Goal: Task Accomplishment & Management: Manage account settings

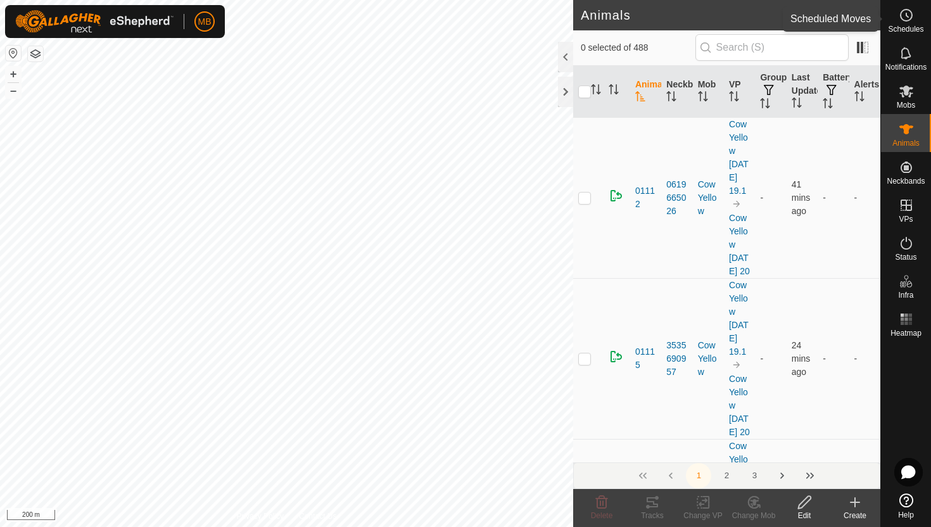
click at [903, 23] on es-schedule-vp-svg-icon at bounding box center [906, 15] width 23 height 20
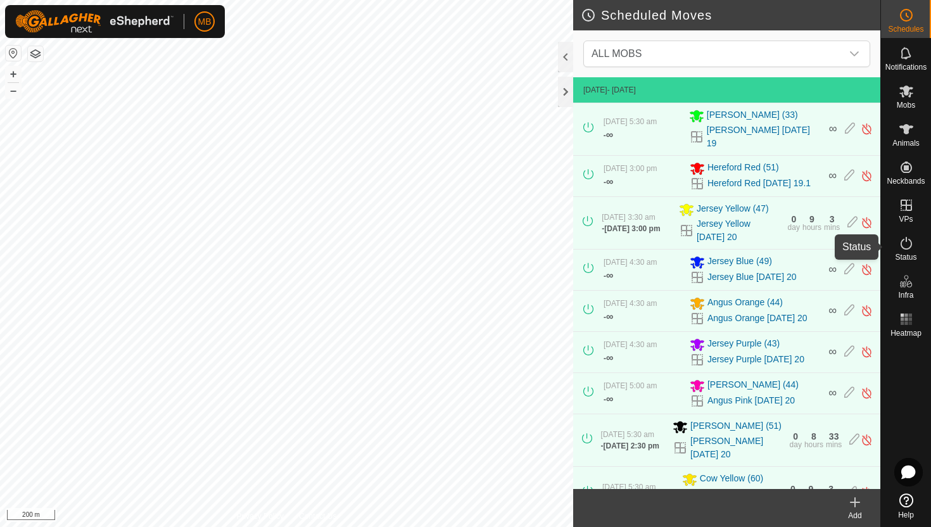
click at [902, 241] on icon at bounding box center [906, 243] width 11 height 13
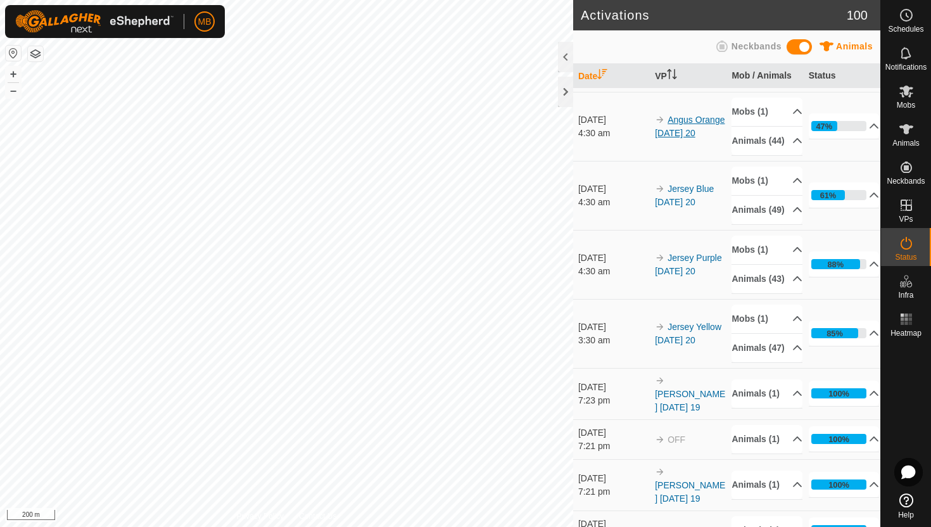
scroll to position [280, 0]
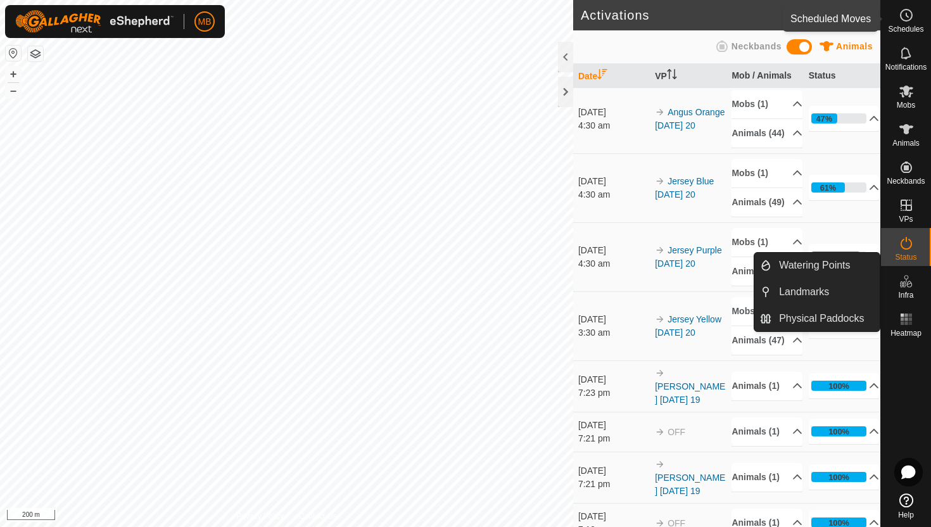
click at [913, 13] on icon at bounding box center [906, 15] width 15 height 15
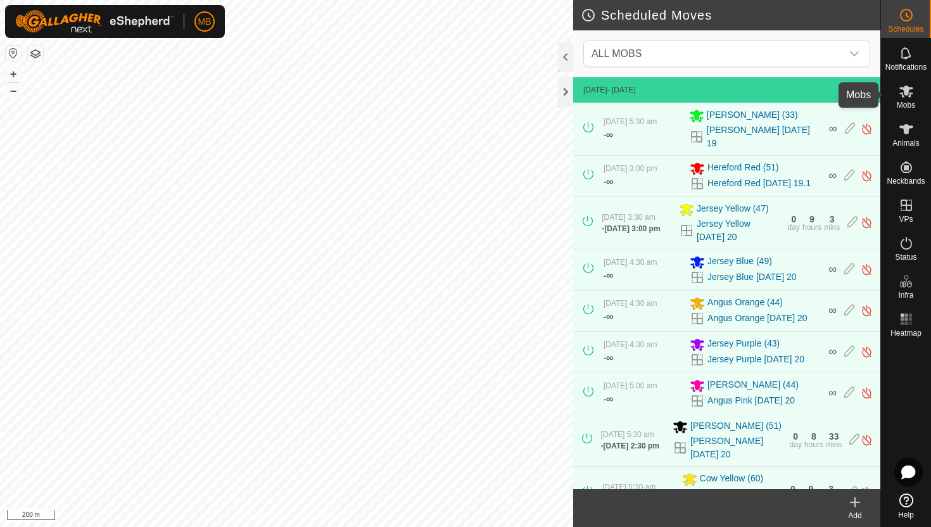
click at [903, 92] on icon at bounding box center [906, 91] width 15 height 15
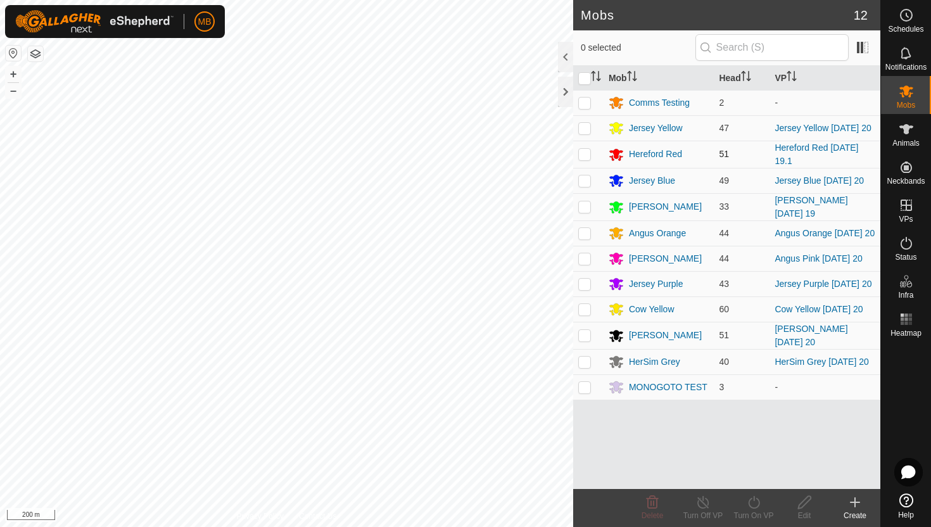
click at [584, 156] on p-checkbox at bounding box center [584, 154] width 13 height 10
click at [755, 502] on icon at bounding box center [754, 502] width 16 height 15
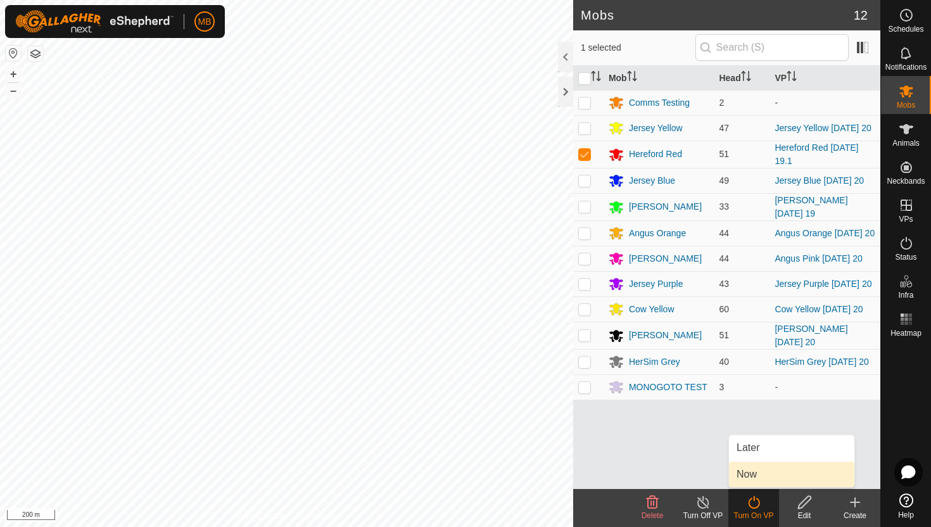
click at [754, 478] on link "Now" at bounding box center [791, 474] width 125 height 25
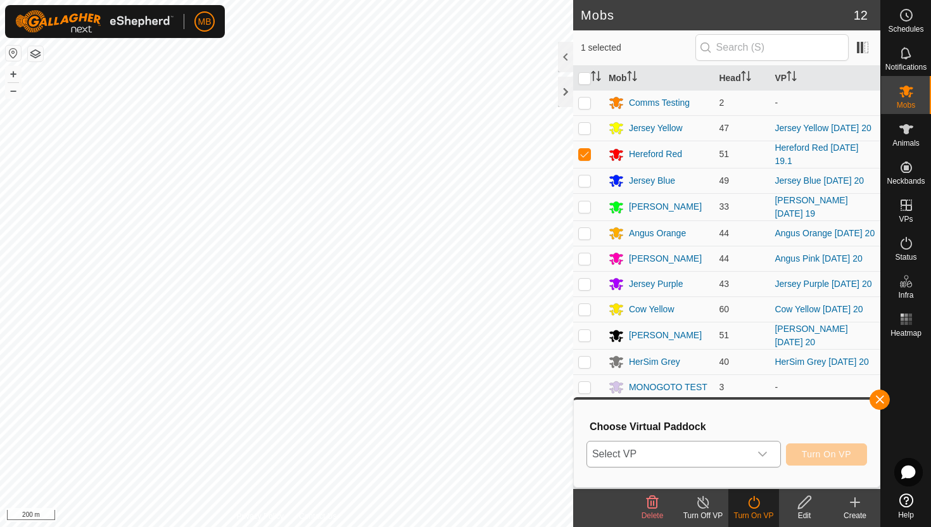
click at [761, 458] on icon "dropdown trigger" at bounding box center [763, 454] width 10 height 10
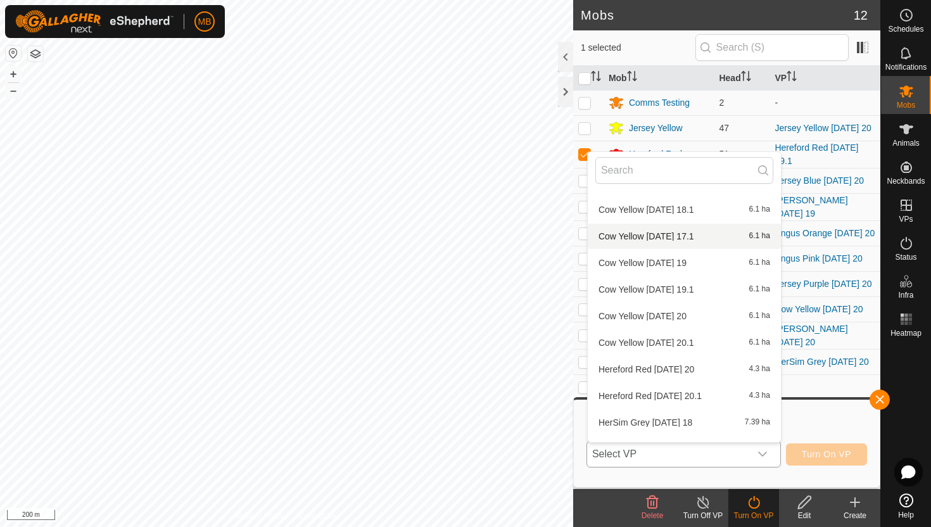
scroll to position [1487, 0]
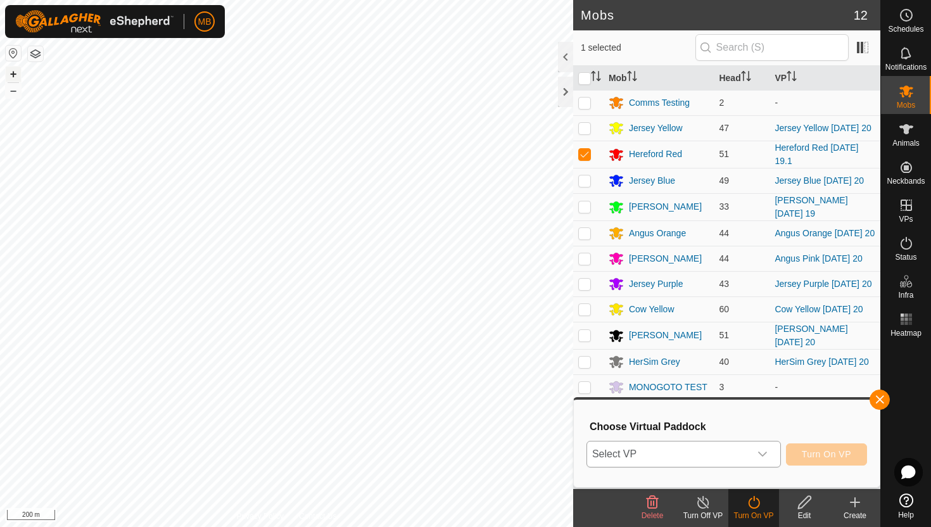
click at [14, 75] on button "+" at bounding box center [13, 74] width 15 height 15
click at [17, 75] on button "+" at bounding box center [13, 74] width 15 height 15
click at [765, 458] on icon "dropdown trigger" at bounding box center [763, 454] width 10 height 10
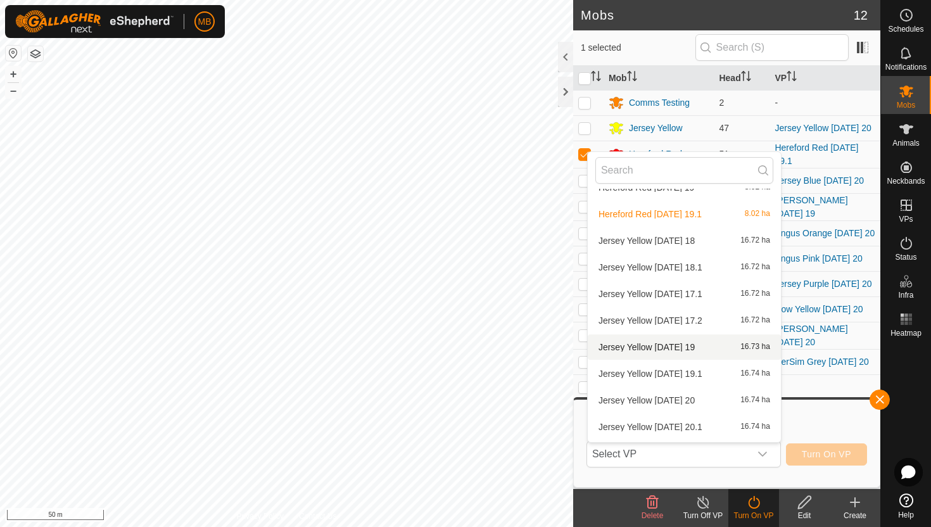
scroll to position [966, 0]
click at [704, 398] on li "Jersey Yellow Wednesday 20 16.74 ha" at bounding box center [684, 399] width 193 height 25
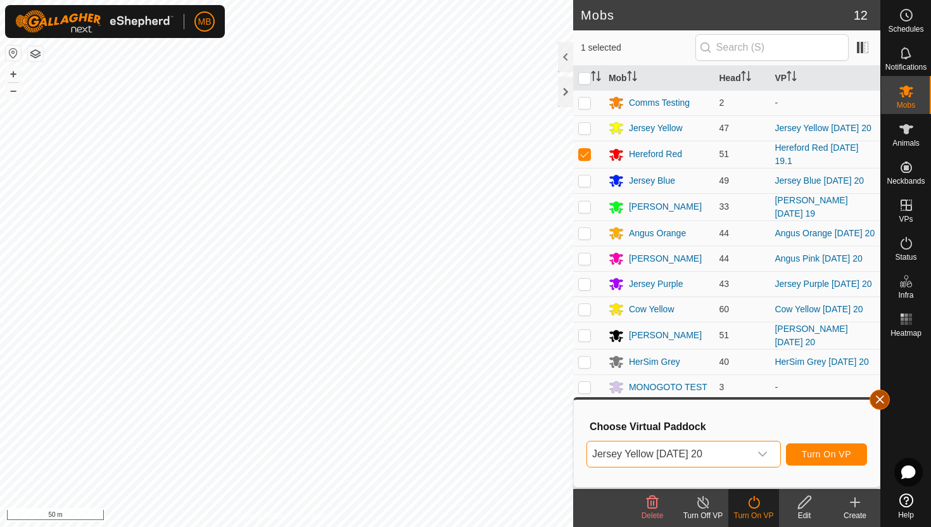
click at [880, 397] on button "button" at bounding box center [880, 400] width 20 height 20
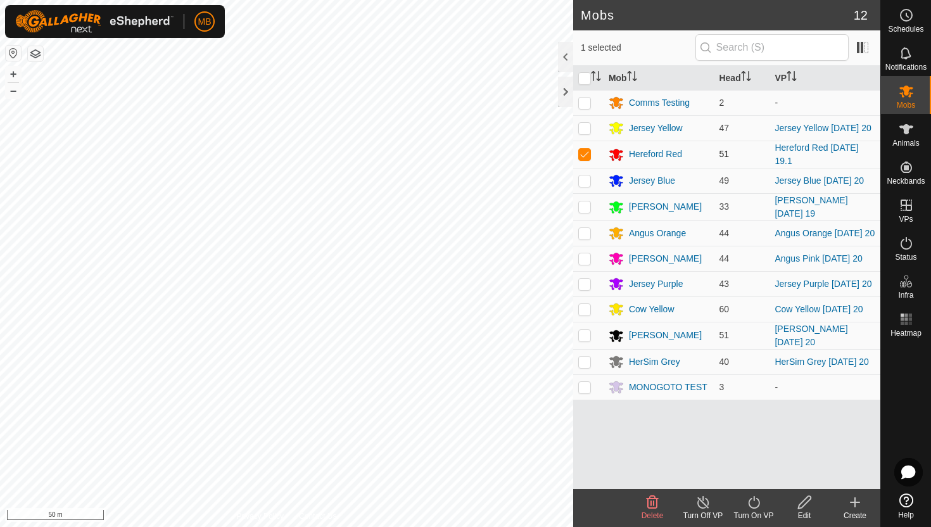
click at [583, 155] on p-checkbox at bounding box center [584, 154] width 13 height 10
checkbox input "true"
click at [756, 504] on icon at bounding box center [754, 502] width 16 height 15
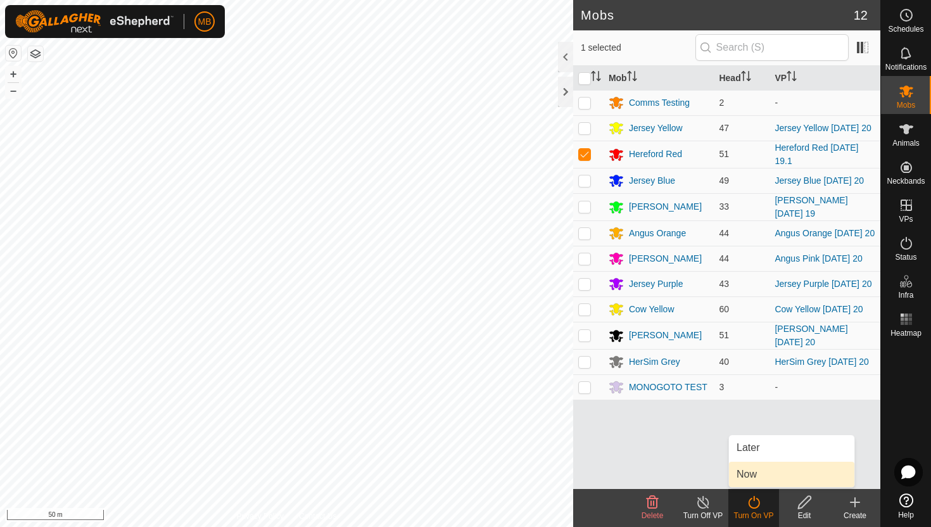
click at [753, 482] on link "Now" at bounding box center [791, 474] width 125 height 25
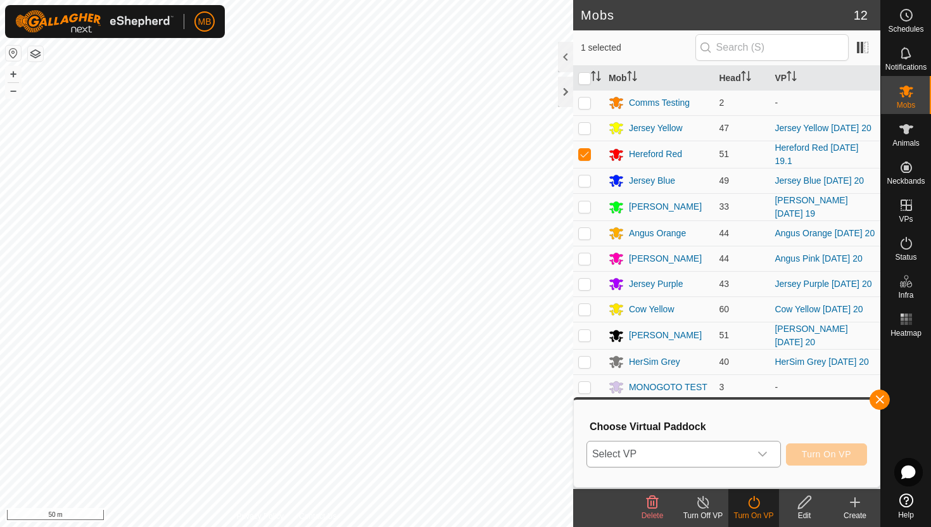
click at [759, 457] on icon "dropdown trigger" at bounding box center [763, 454] width 10 height 10
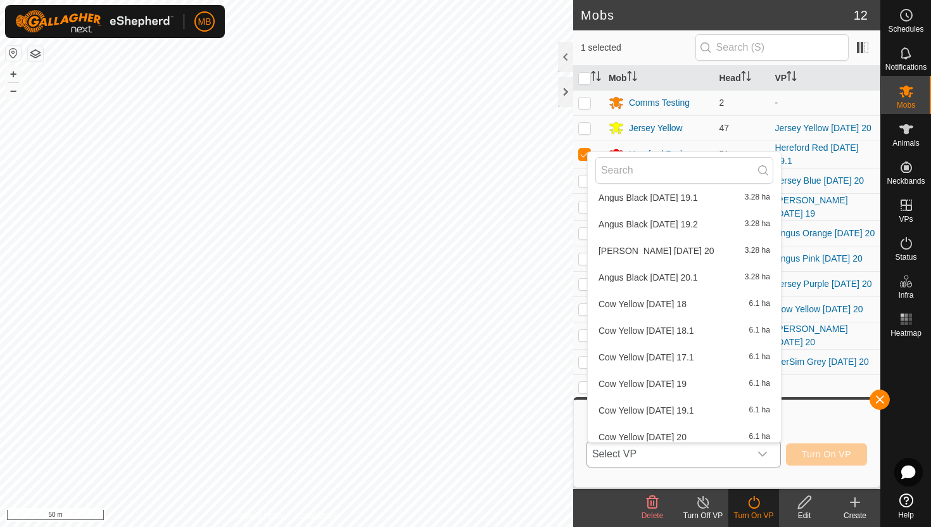
scroll to position [1577, 0]
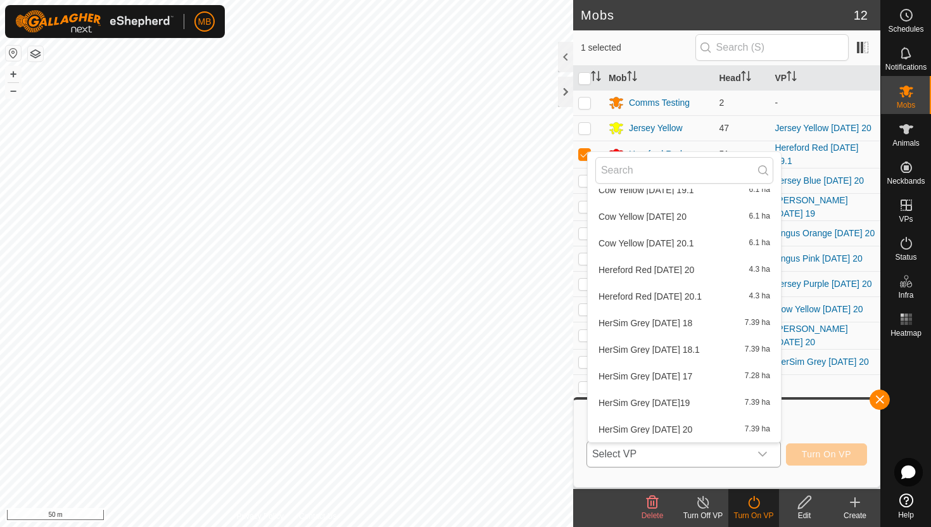
click at [686, 272] on li "Hereford Red Wednesday 20 4.3 ha" at bounding box center [684, 269] width 193 height 25
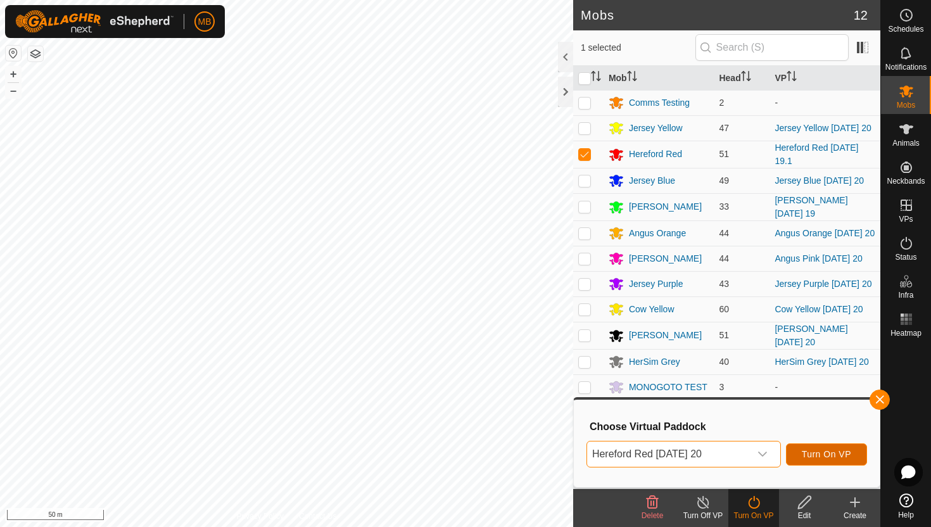
click at [818, 454] on span "Turn On VP" at bounding box center [826, 454] width 49 height 10
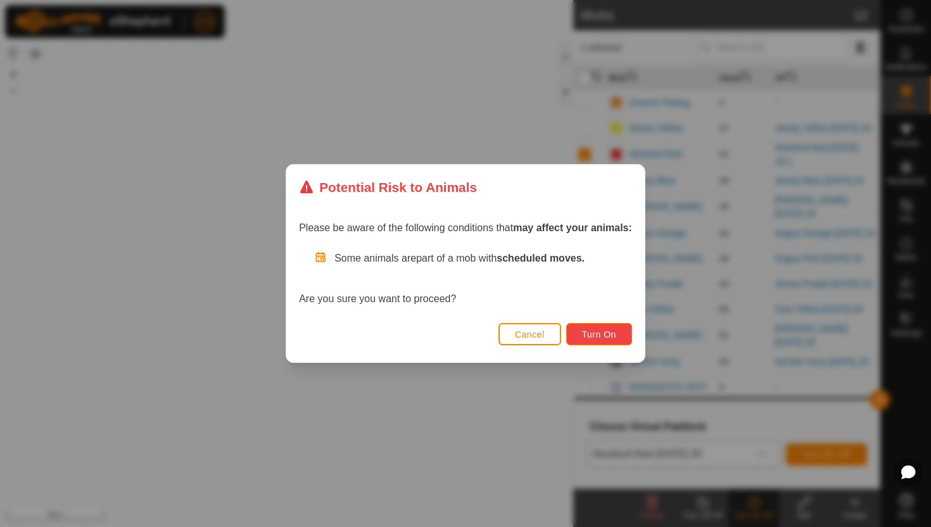
click at [599, 333] on span "Turn On" at bounding box center [599, 334] width 34 height 10
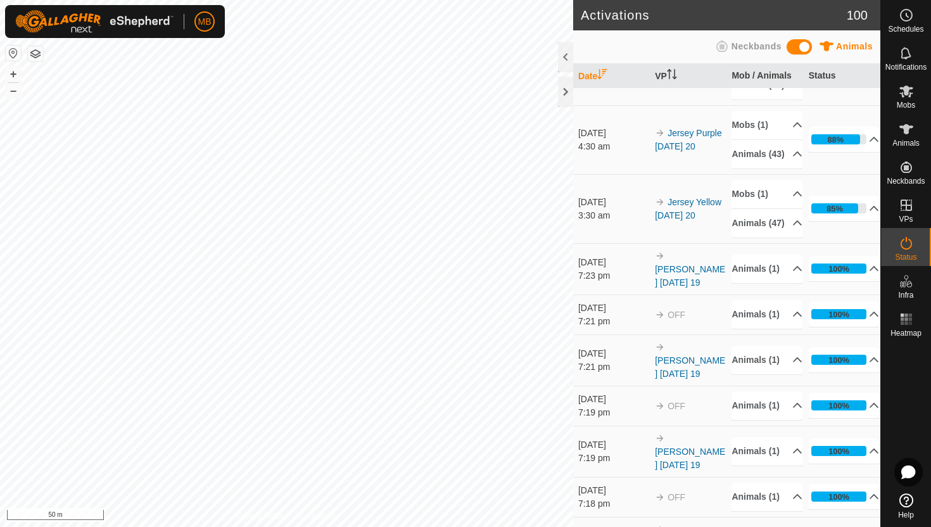
scroll to position [469, 0]
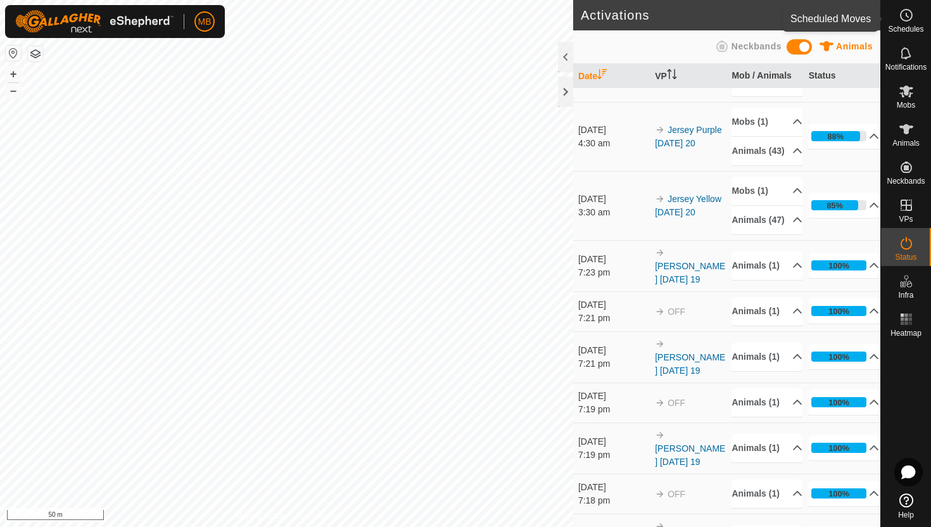
click at [906, 19] on icon at bounding box center [906, 15] width 15 height 15
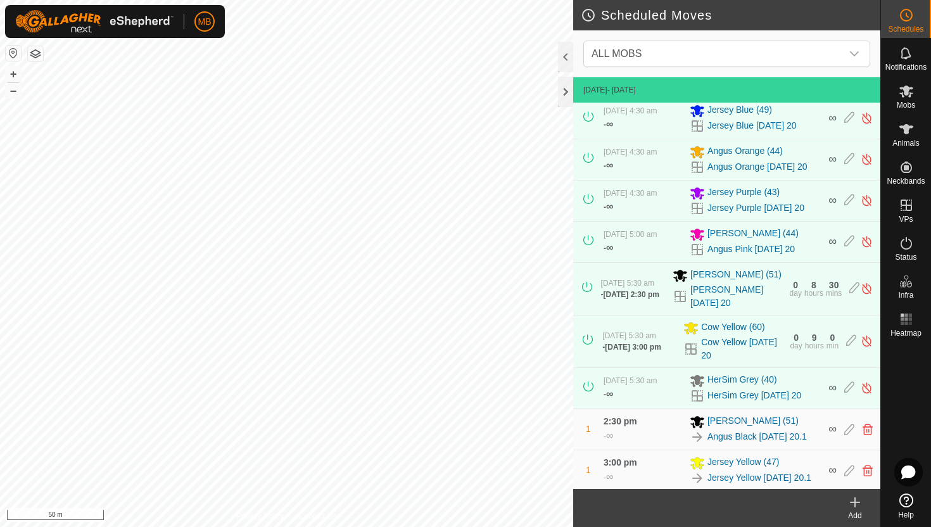
scroll to position [210, 0]
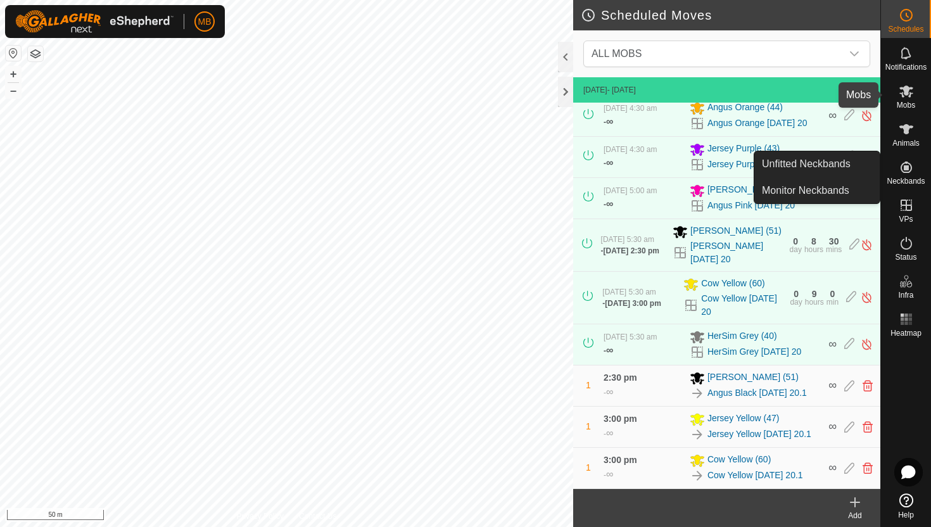
click at [907, 96] on icon at bounding box center [906, 91] width 15 height 15
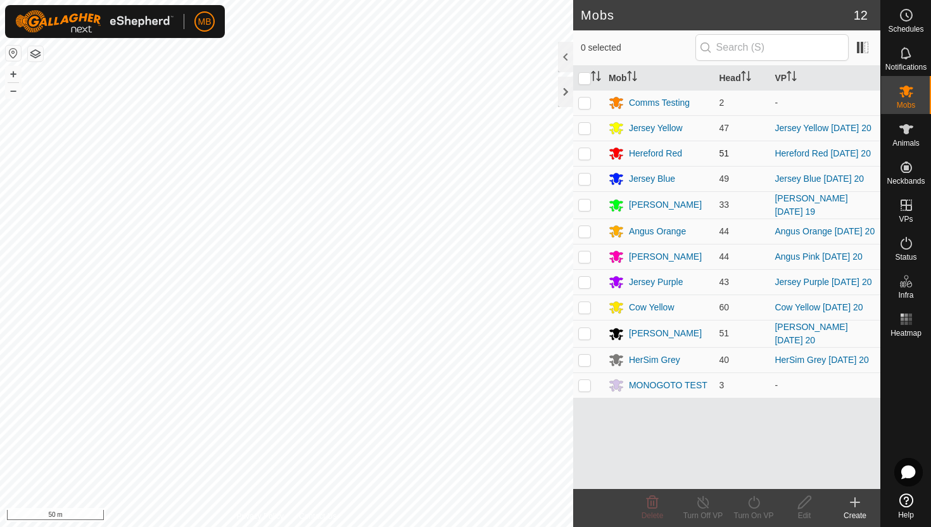
click at [589, 155] on p-checkbox at bounding box center [584, 153] width 13 height 10
checkbox input "true"
click at [754, 500] on icon at bounding box center [754, 502] width 16 height 15
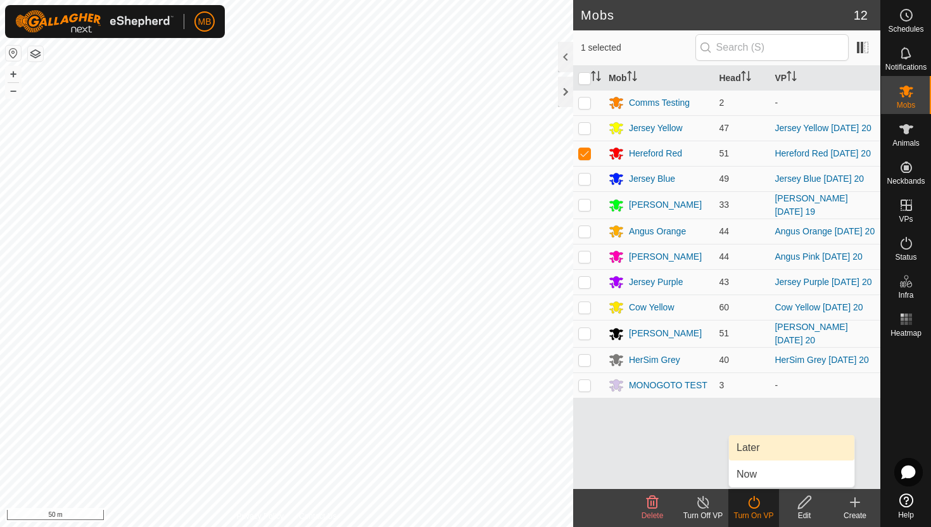
click at [768, 448] on link "Later" at bounding box center [791, 447] width 125 height 25
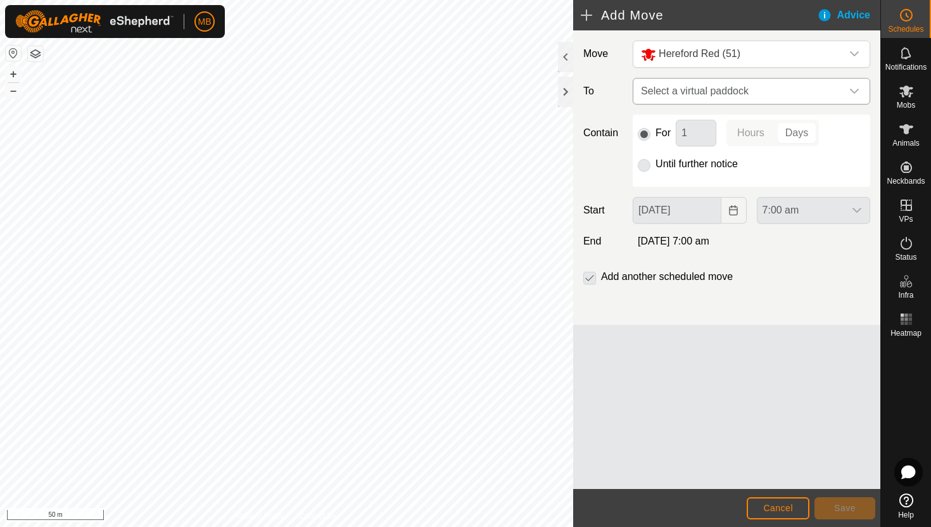
click at [856, 92] on icon "dropdown trigger" at bounding box center [855, 91] width 10 height 10
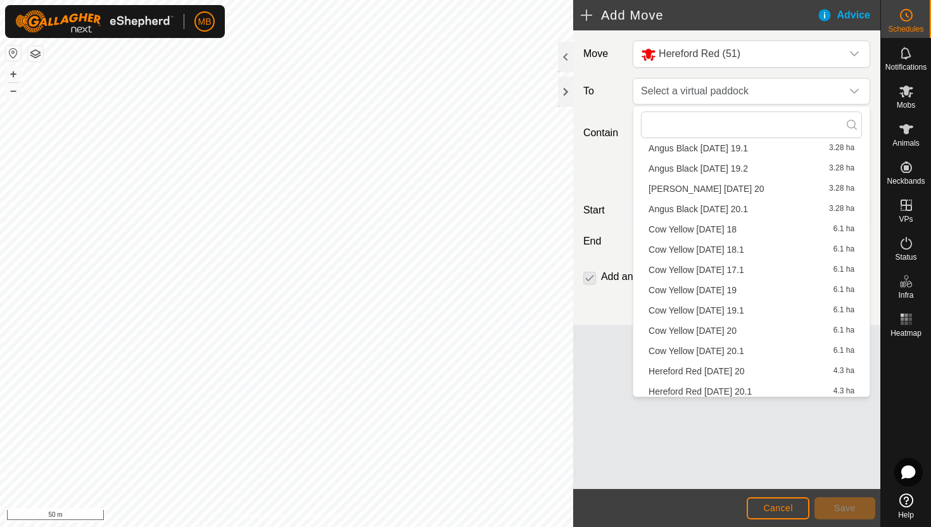
scroll to position [1204, 0]
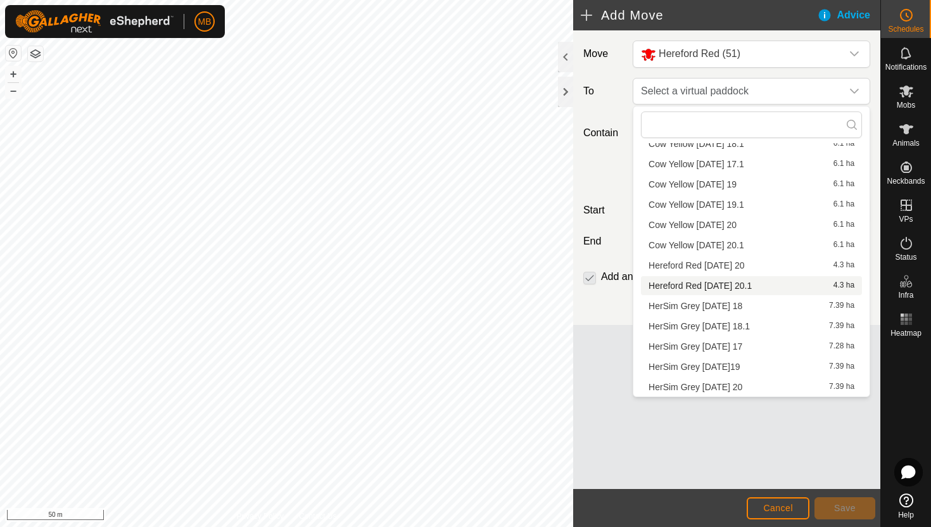
click at [722, 283] on li "Hereford Red Wednesday 20.1 4.3 ha" at bounding box center [751, 285] width 221 height 19
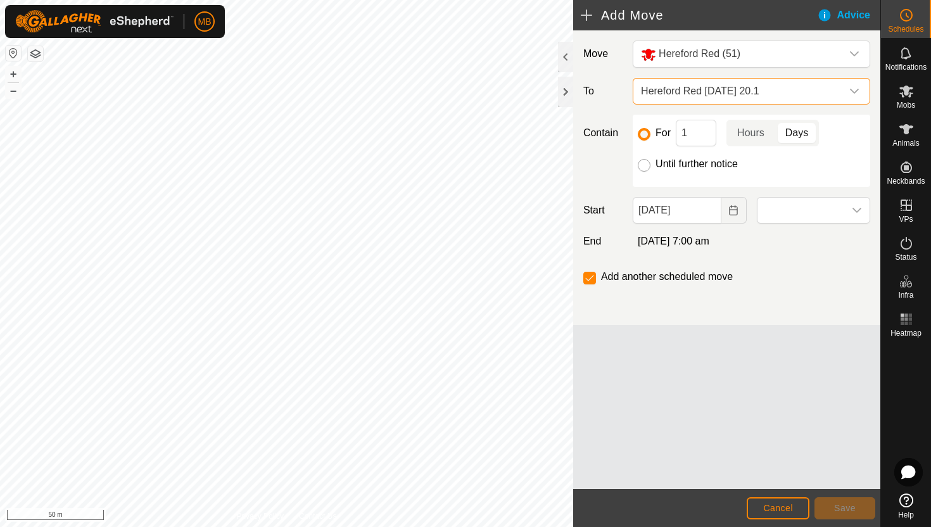
click at [642, 167] on input "Until further notice" at bounding box center [644, 165] width 13 height 13
radio input "true"
checkbox input "false"
click at [817, 209] on span at bounding box center [801, 210] width 87 height 25
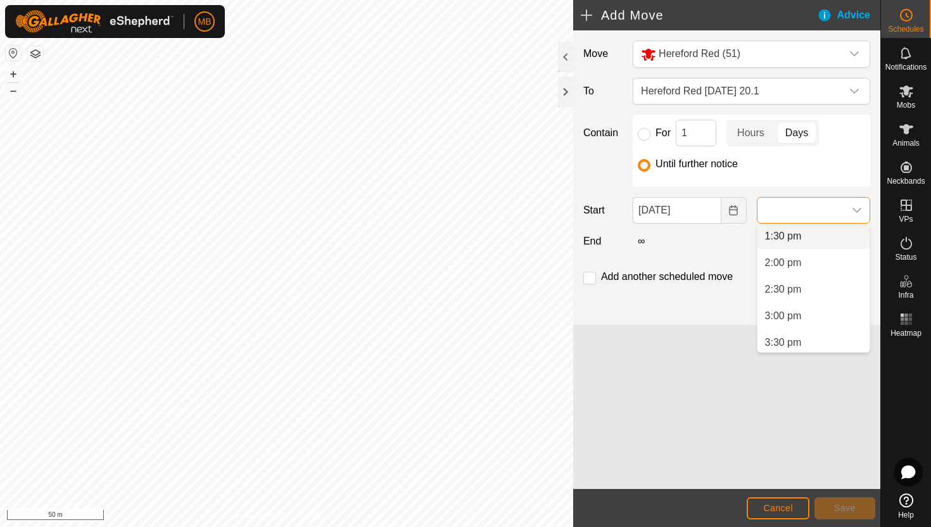
scroll to position [722, 0]
click at [808, 284] on li "2:30 pm" at bounding box center [814, 288] width 112 height 25
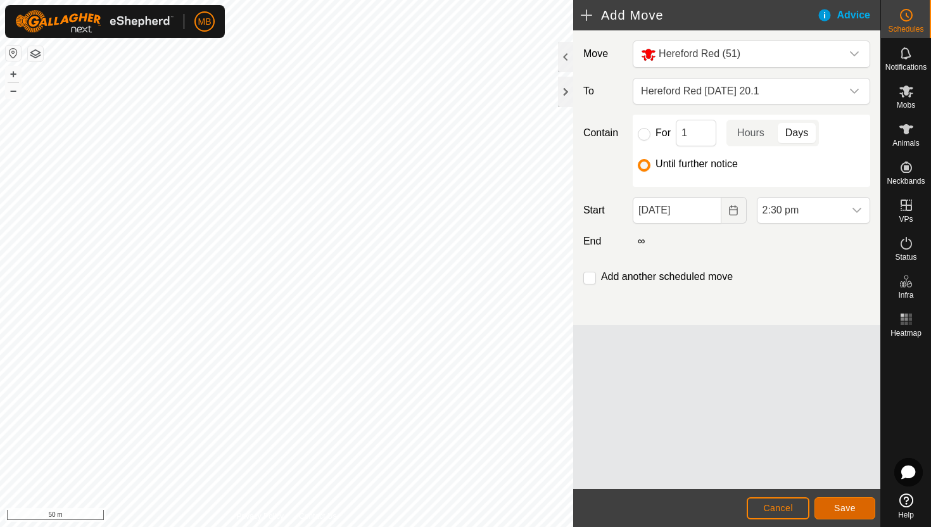
click at [841, 502] on button "Save" at bounding box center [845, 508] width 61 height 22
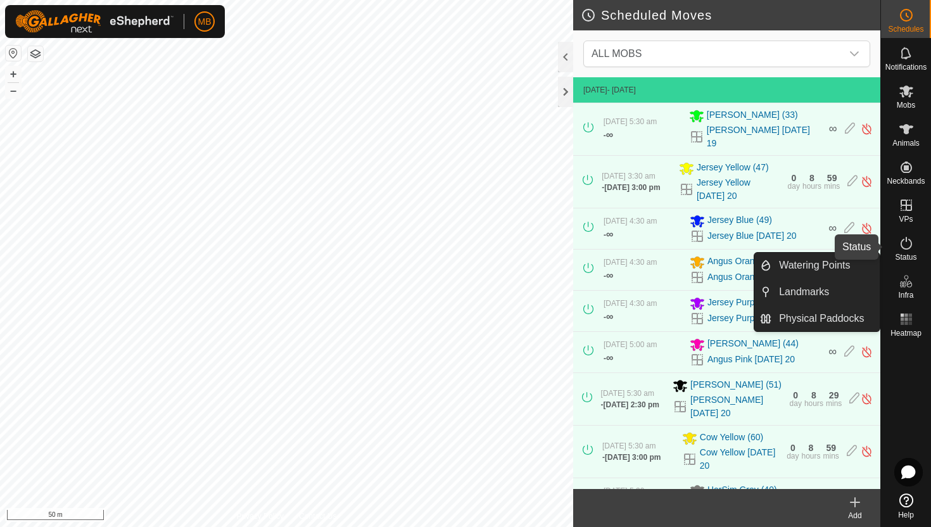
click at [905, 239] on icon at bounding box center [906, 243] width 15 height 15
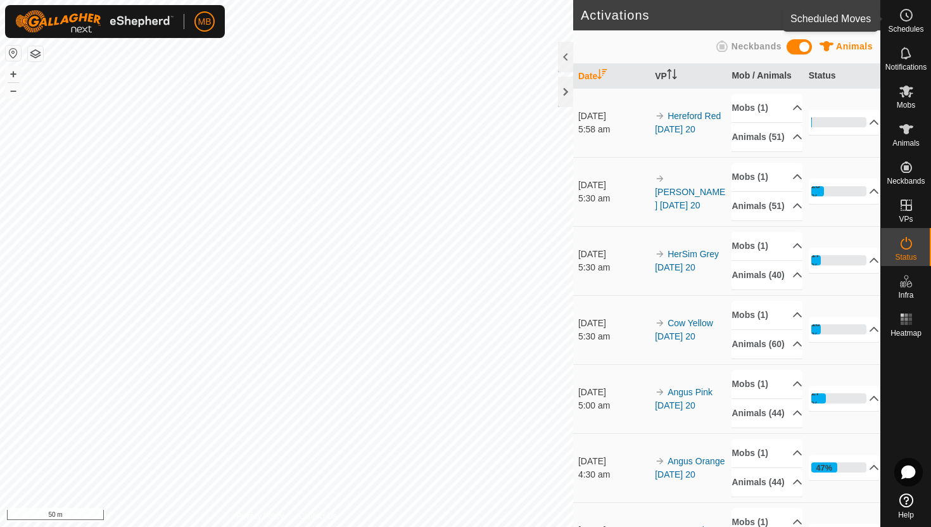
click at [906, 20] on icon at bounding box center [906, 15] width 15 height 15
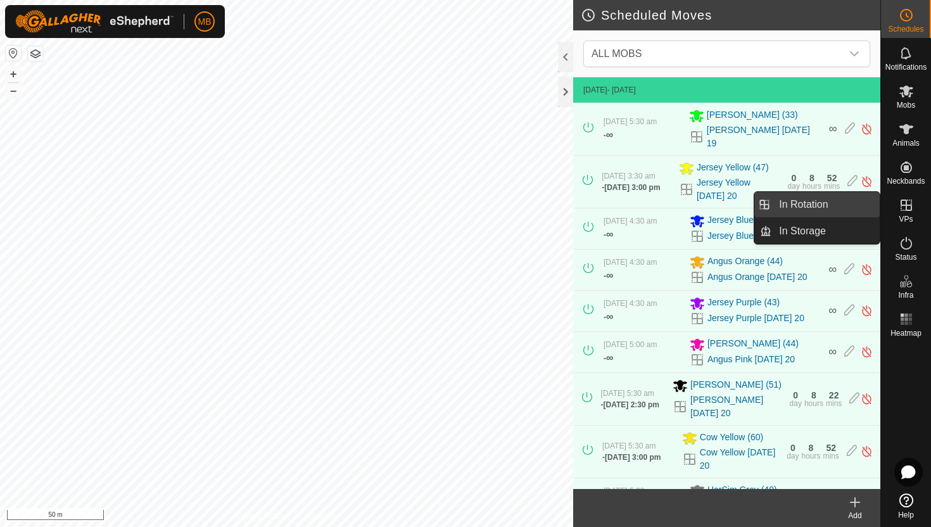
click at [842, 205] on link "In Rotation" at bounding box center [826, 204] width 108 height 25
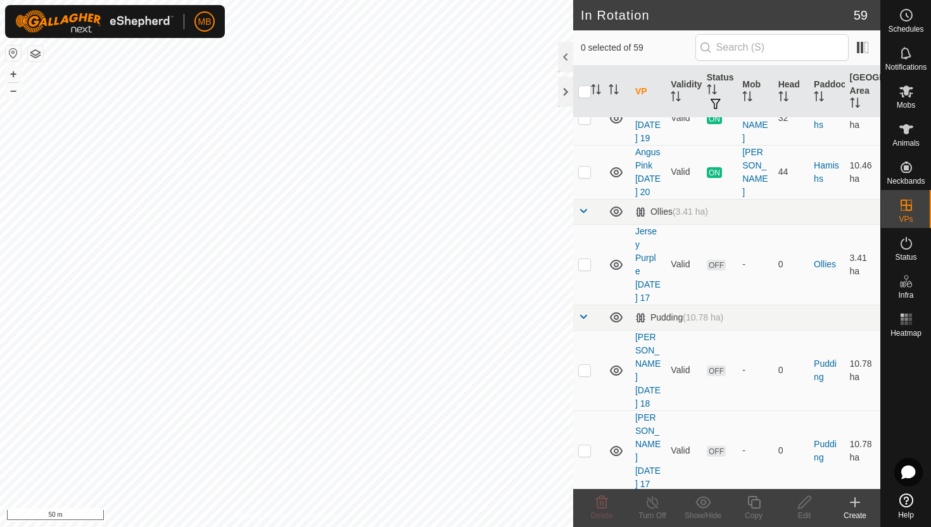
scroll to position [1261, 0]
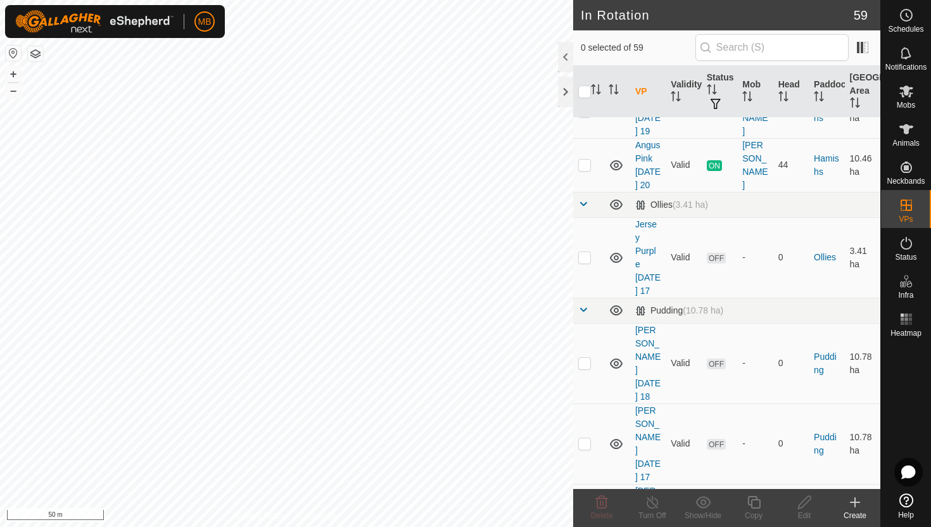
click at [585, 519] on p-checkbox at bounding box center [584, 524] width 13 height 10
checkbox input "true"
click at [756, 500] on icon at bounding box center [754, 502] width 16 height 15
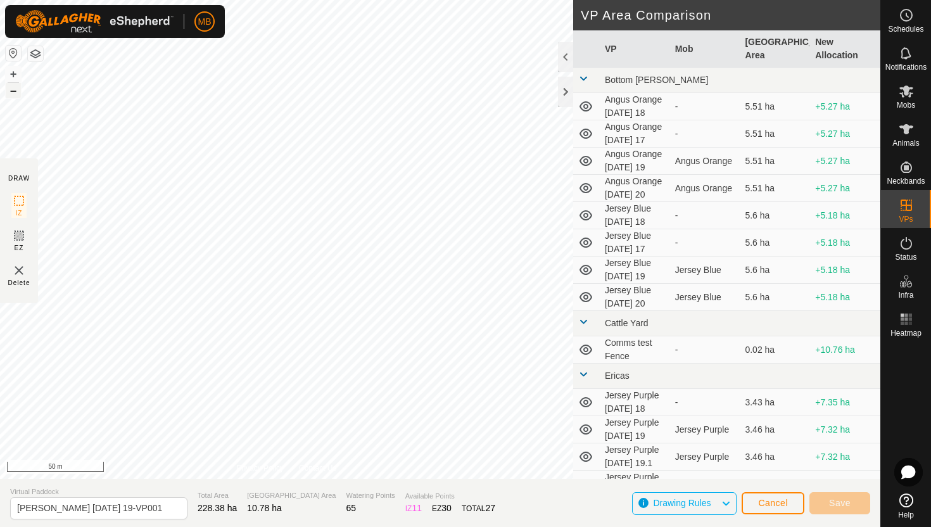
click at [13, 91] on button "–" at bounding box center [13, 90] width 15 height 15
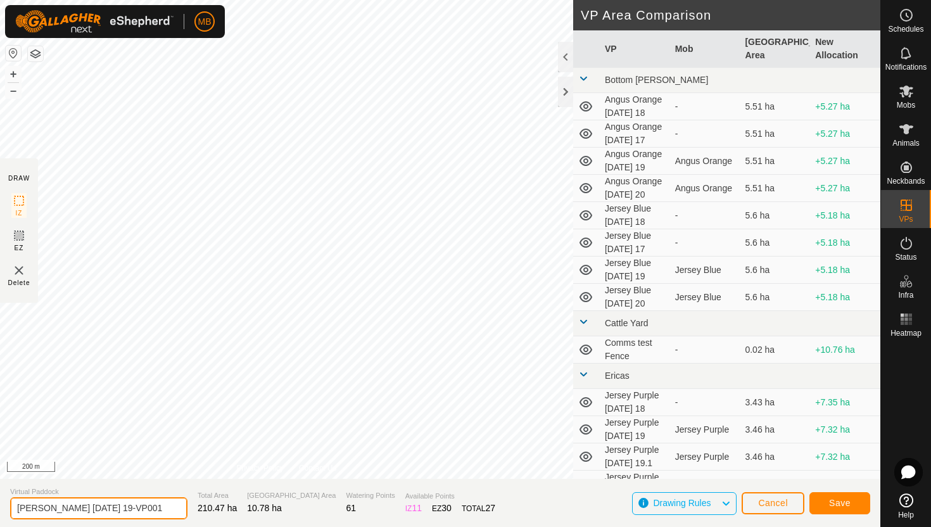
click at [151, 506] on input "Angus Green Tuesday 19-VP001" at bounding box center [98, 508] width 177 height 22
type input "[PERSON_NAME] [DATE] 20"
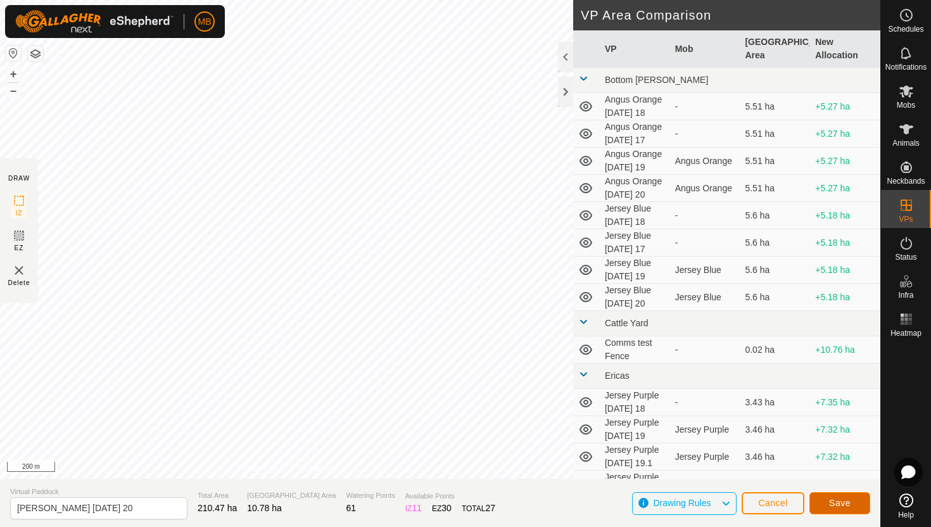
click at [845, 501] on span "Save" at bounding box center [840, 503] width 22 height 10
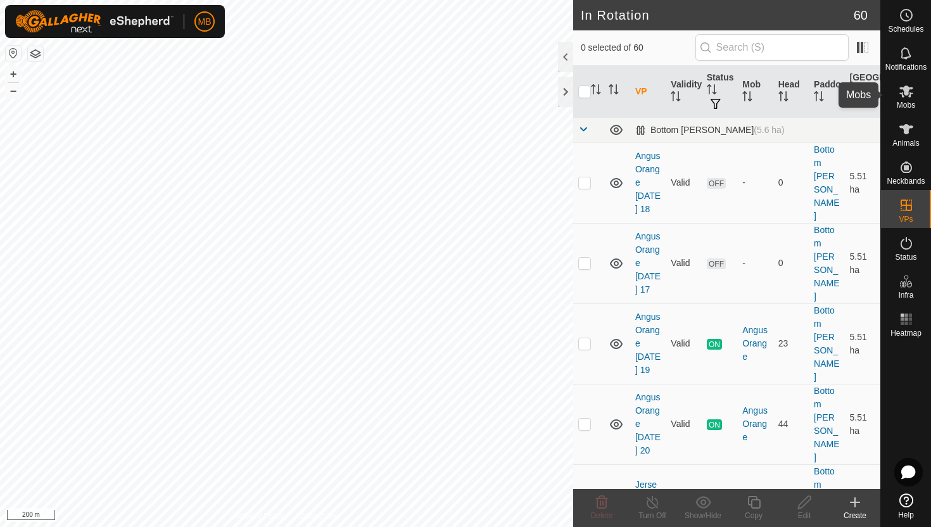
click at [901, 92] on icon at bounding box center [906, 91] width 15 height 15
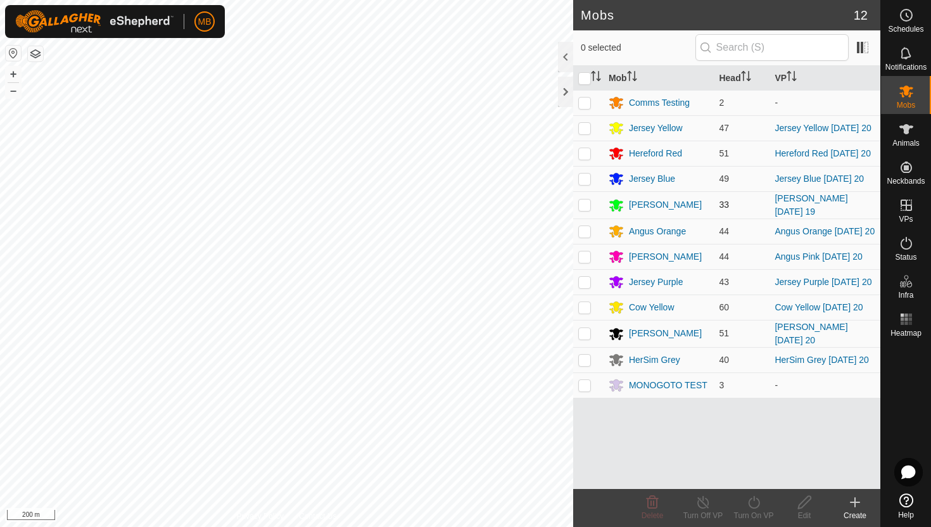
click at [586, 210] on p-checkbox at bounding box center [584, 205] width 13 height 10
checkbox input "true"
click at [753, 502] on icon at bounding box center [754, 502] width 16 height 15
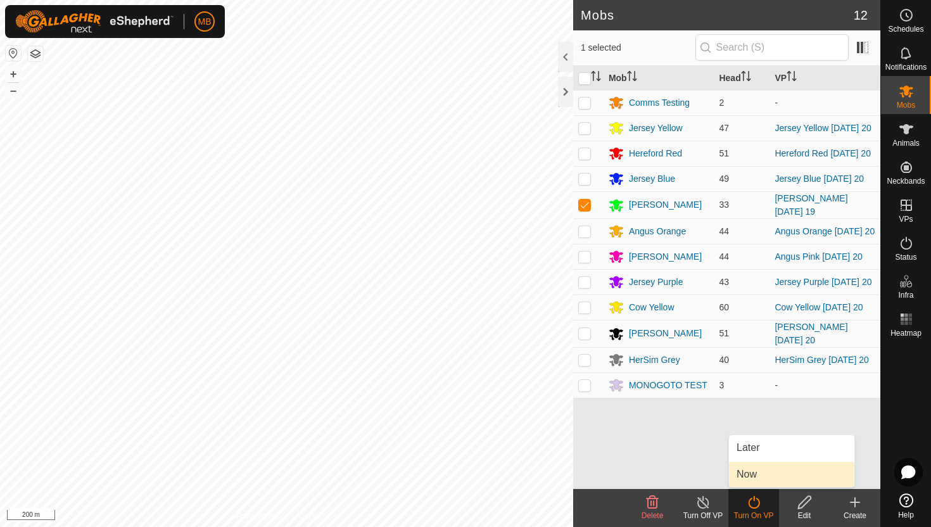
click at [763, 480] on link "Now" at bounding box center [791, 474] width 125 height 25
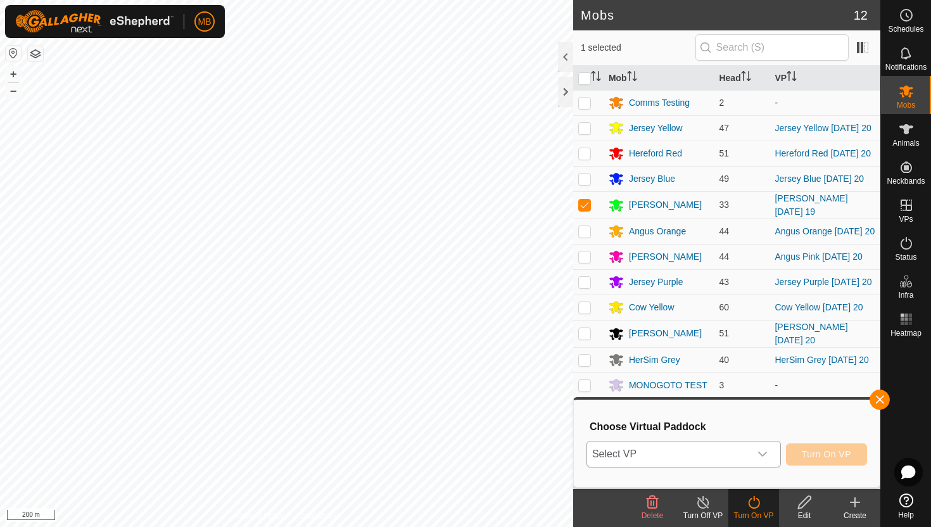
click at [765, 450] on icon "dropdown trigger" at bounding box center [763, 454] width 10 height 10
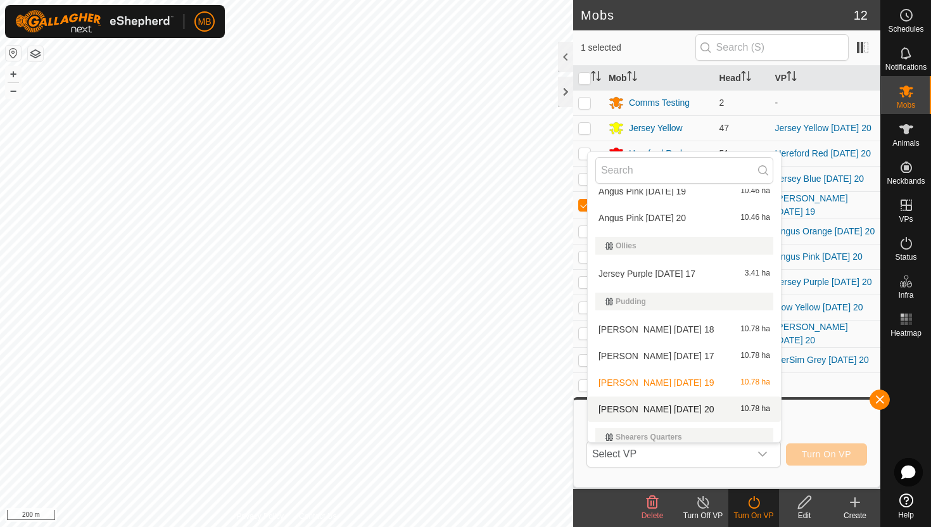
scroll to position [533, 0]
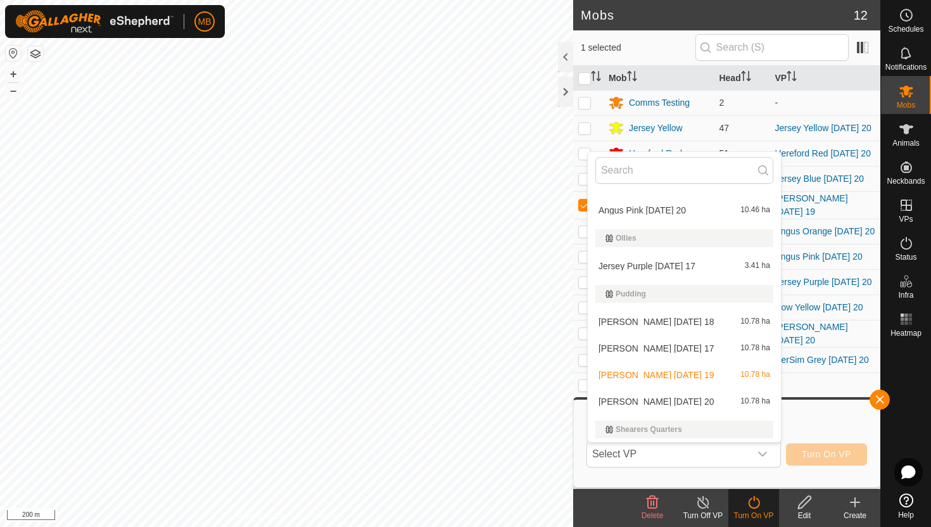
click at [715, 399] on li "[PERSON_NAME] [DATE] 20 10.78 ha" at bounding box center [684, 401] width 193 height 25
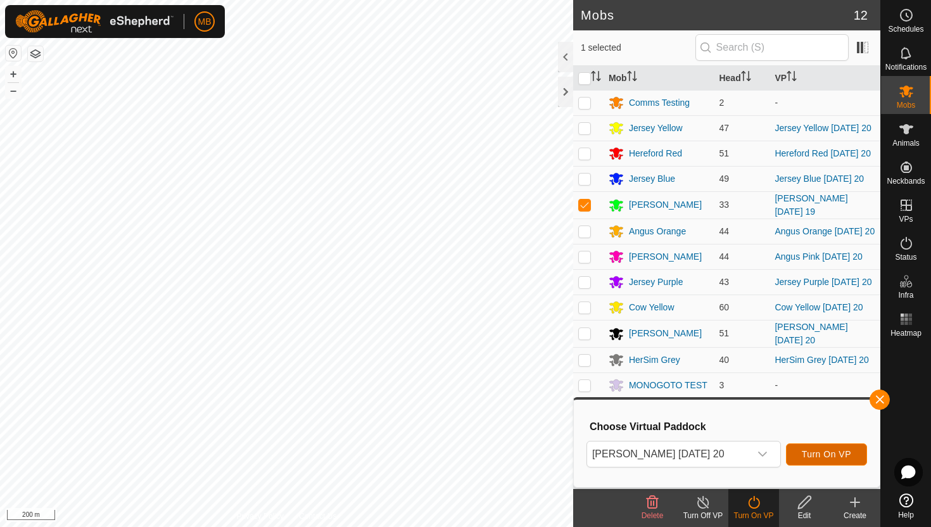
click at [819, 449] on span "Turn On VP" at bounding box center [826, 454] width 49 height 10
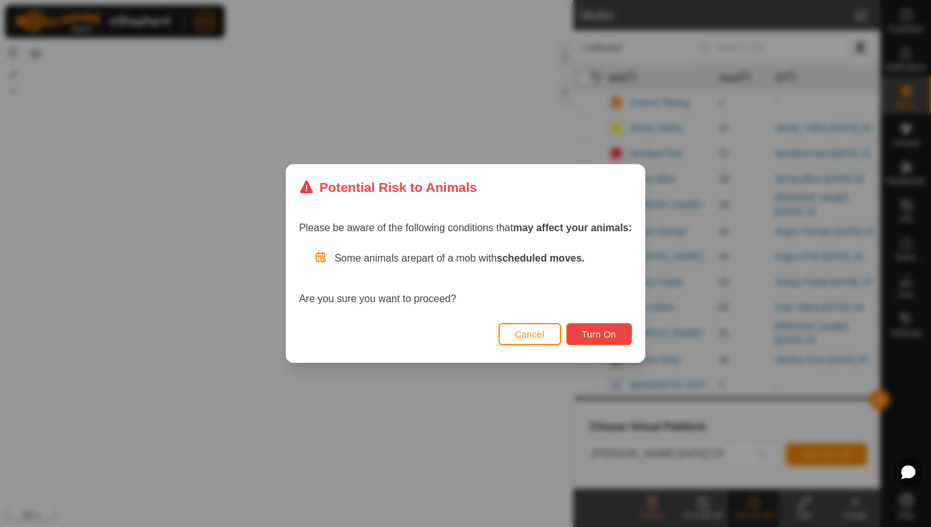
click at [616, 336] on span "Turn On" at bounding box center [599, 334] width 34 height 10
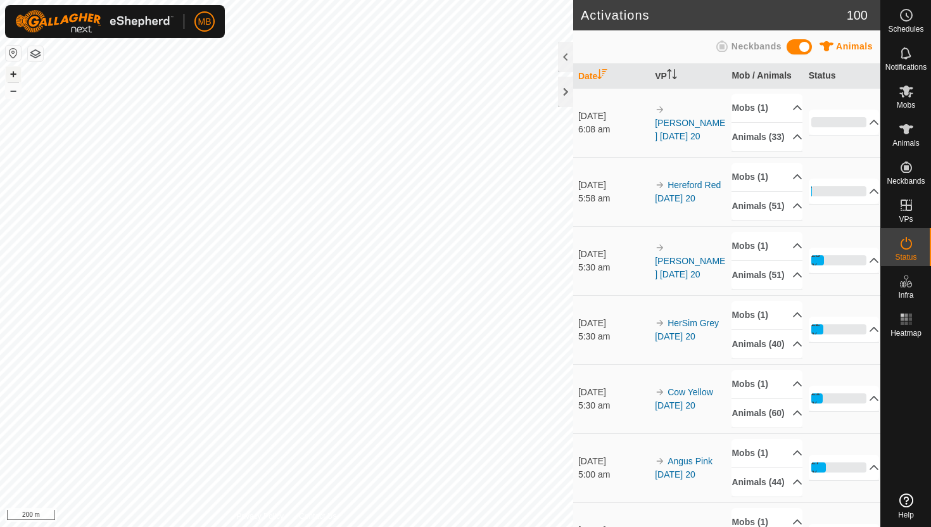
click at [11, 73] on button "+" at bounding box center [13, 74] width 15 height 15
click at [912, 129] on icon at bounding box center [906, 129] width 15 height 15
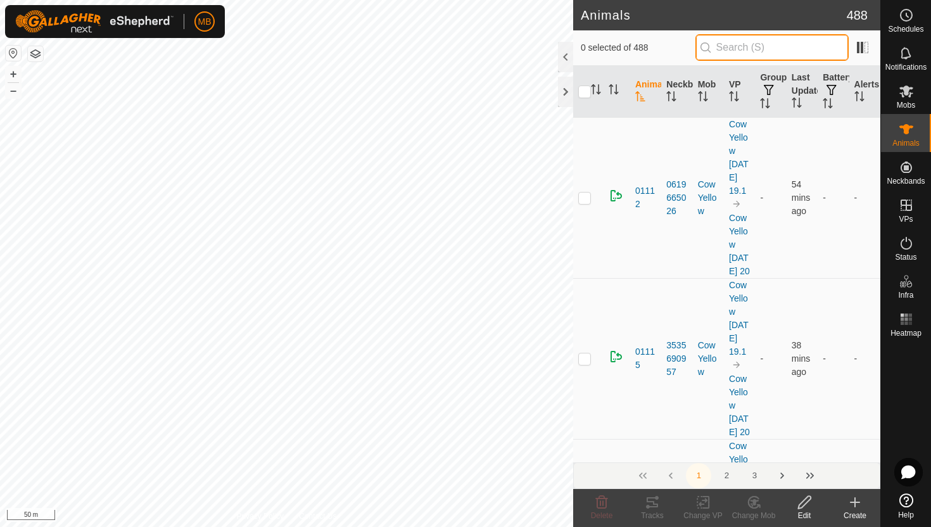
click at [756, 54] on input "text" at bounding box center [772, 47] width 153 height 27
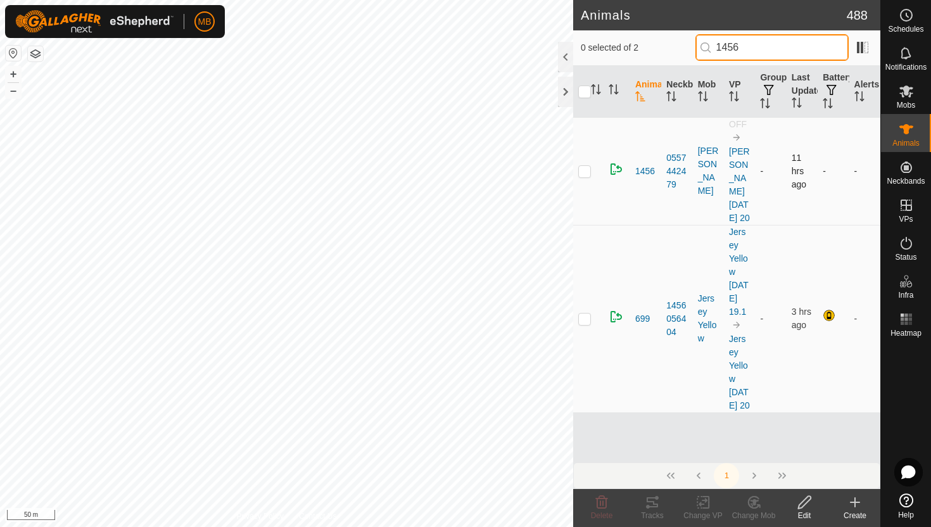
type input "1456"
click at [583, 176] on p-checkbox at bounding box center [584, 171] width 13 height 10
checkbox input "true"
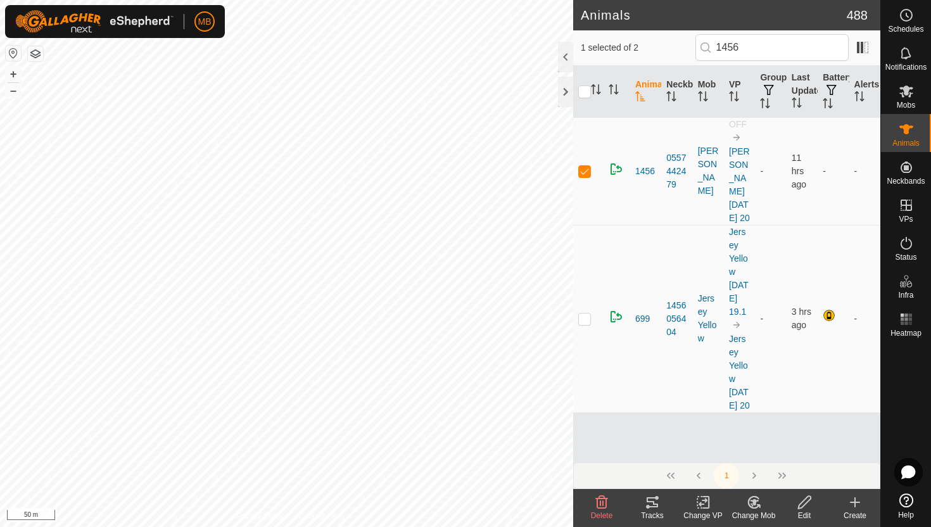
click at [804, 499] on icon at bounding box center [805, 502] width 16 height 15
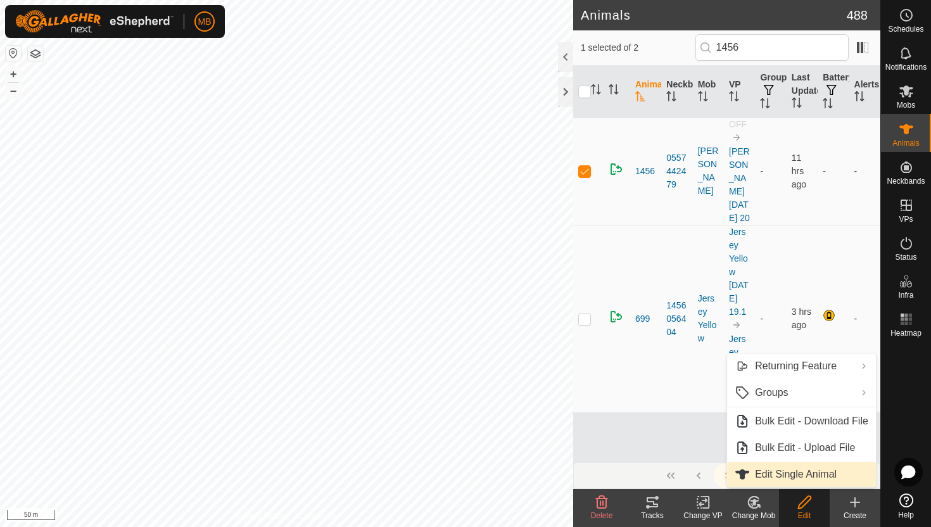
click at [812, 479] on link "Edit Single Animal" at bounding box center [801, 474] width 149 height 25
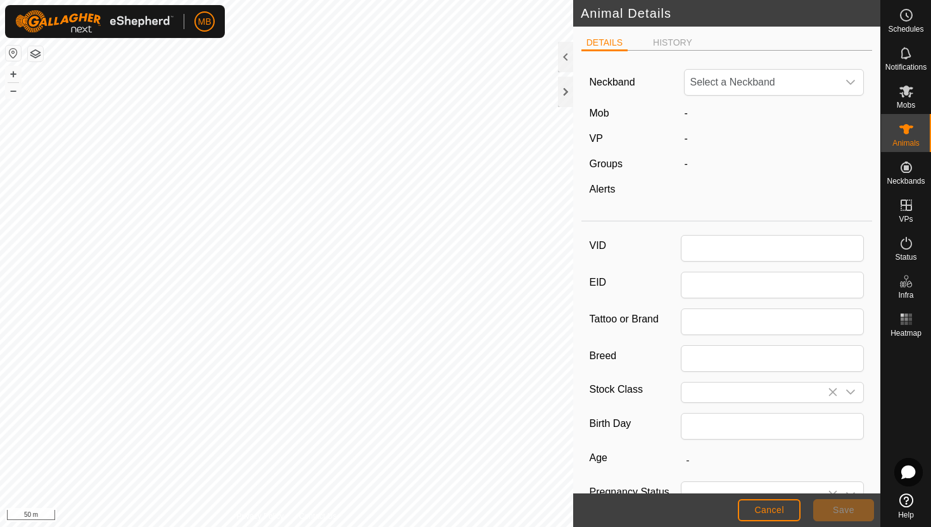
type input "1456"
type input "445"
type input "26 Feb, 2025"
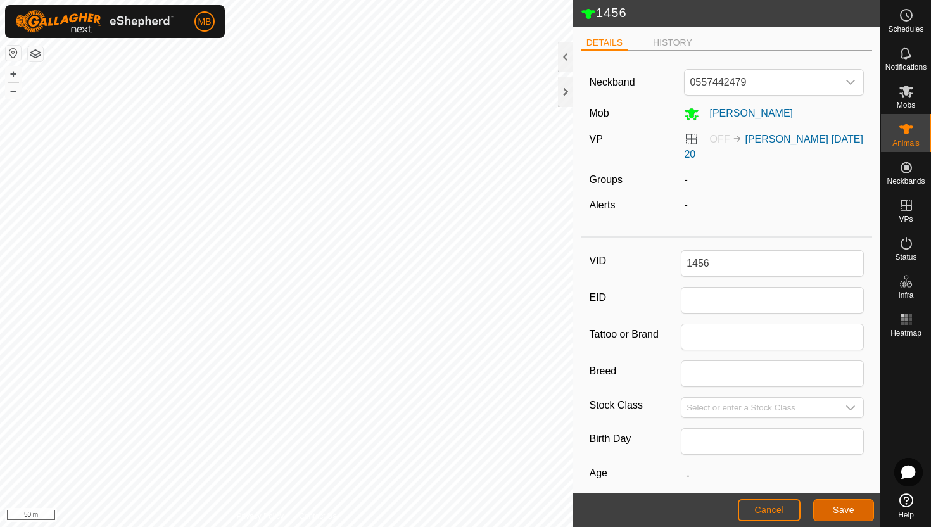
click at [850, 511] on span "Save" at bounding box center [844, 510] width 22 height 10
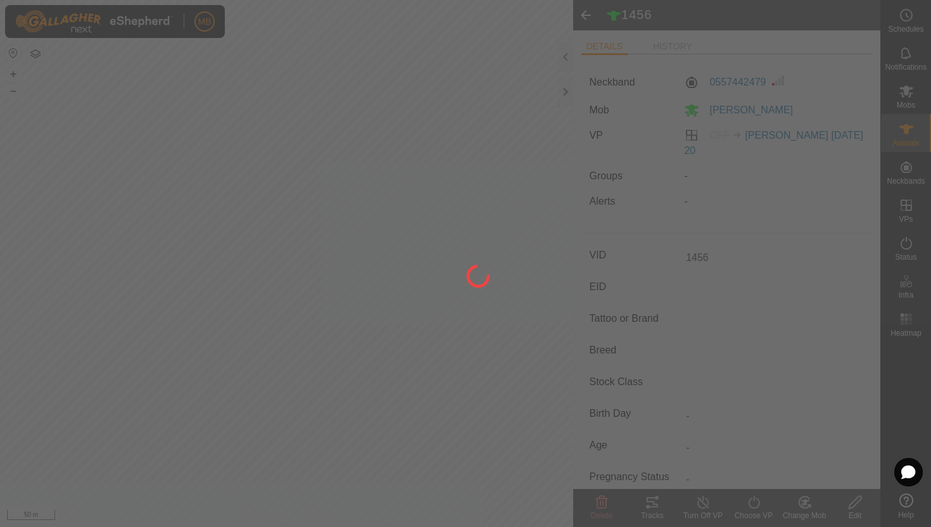
type input "-"
type input "445 kg"
type input "-"
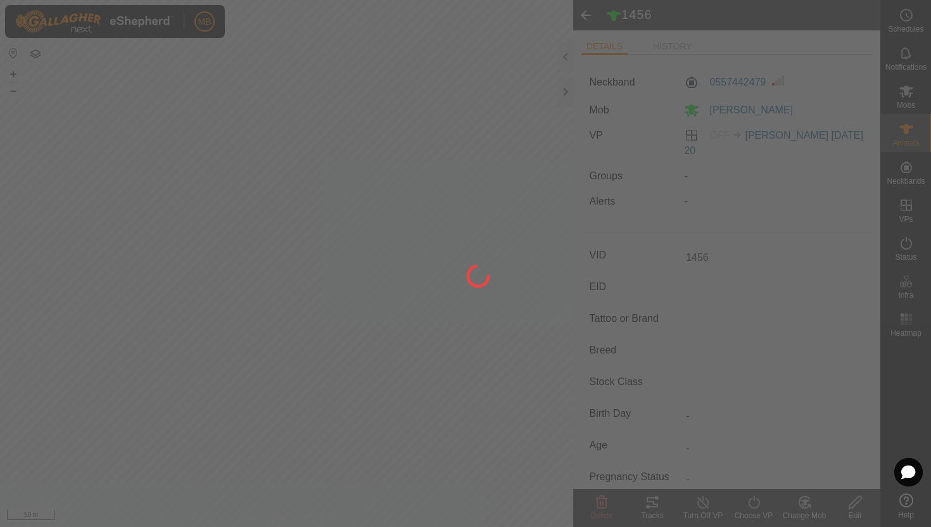
type input "-"
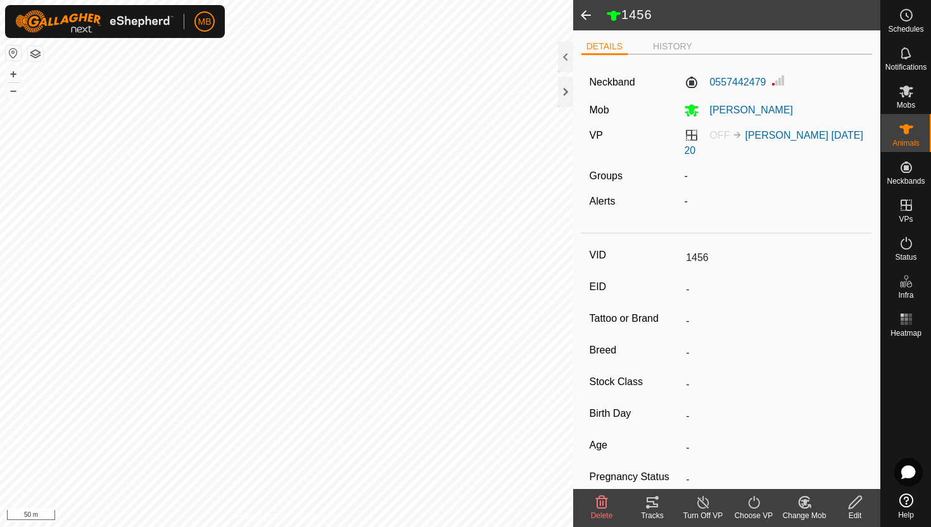
click at [753, 504] on icon at bounding box center [754, 502] width 16 height 15
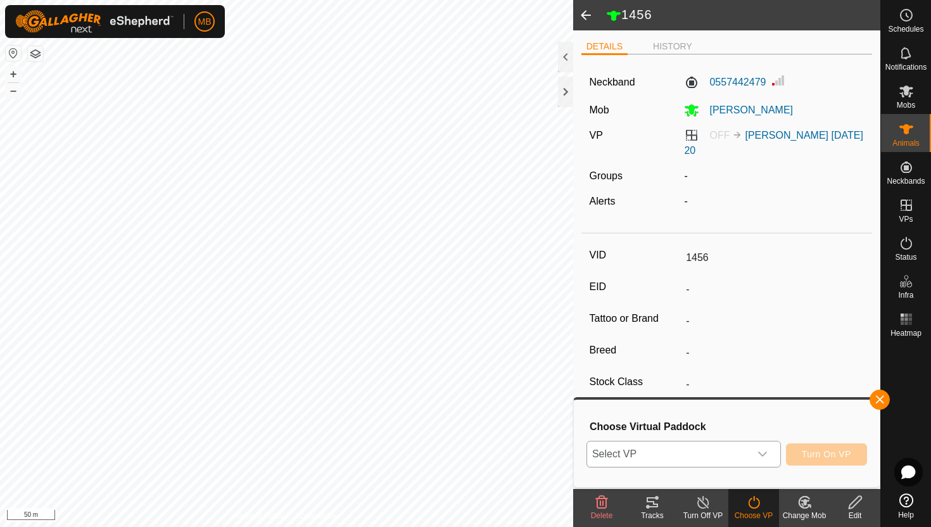
click at [758, 456] on icon "dropdown trigger" at bounding box center [763, 454] width 10 height 10
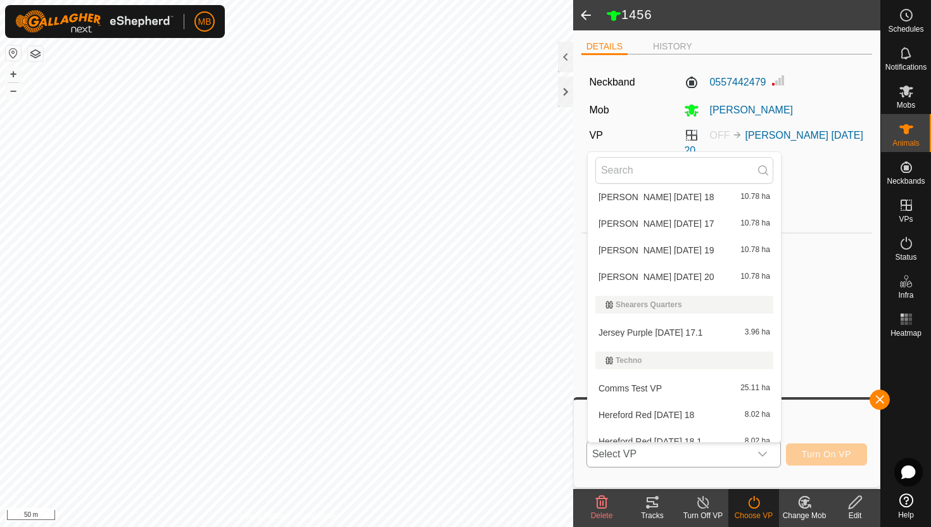
scroll to position [651, 0]
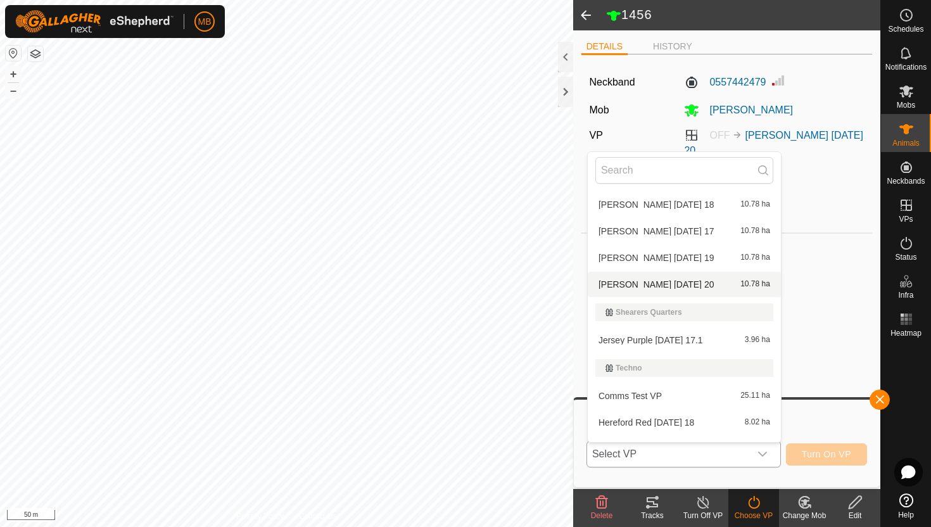
click at [710, 284] on li "Angus Green Wednesday 20 10.78 ha" at bounding box center [684, 284] width 193 height 25
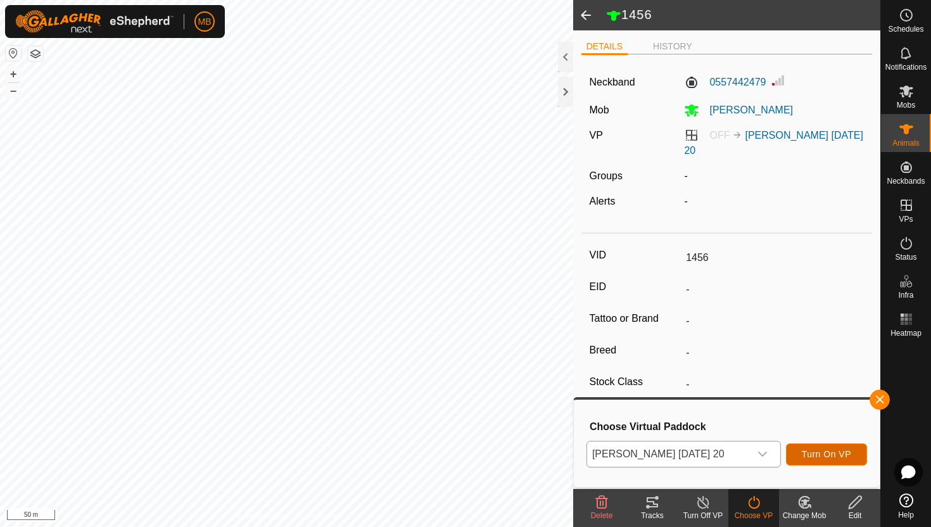
click at [822, 450] on span "Turn On VP" at bounding box center [826, 454] width 49 height 10
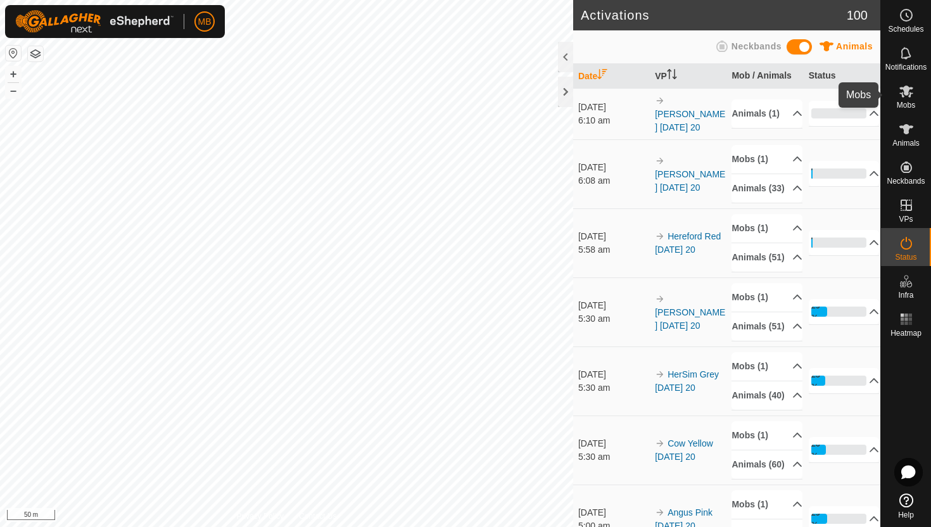
click at [908, 93] on icon at bounding box center [907, 92] width 14 height 12
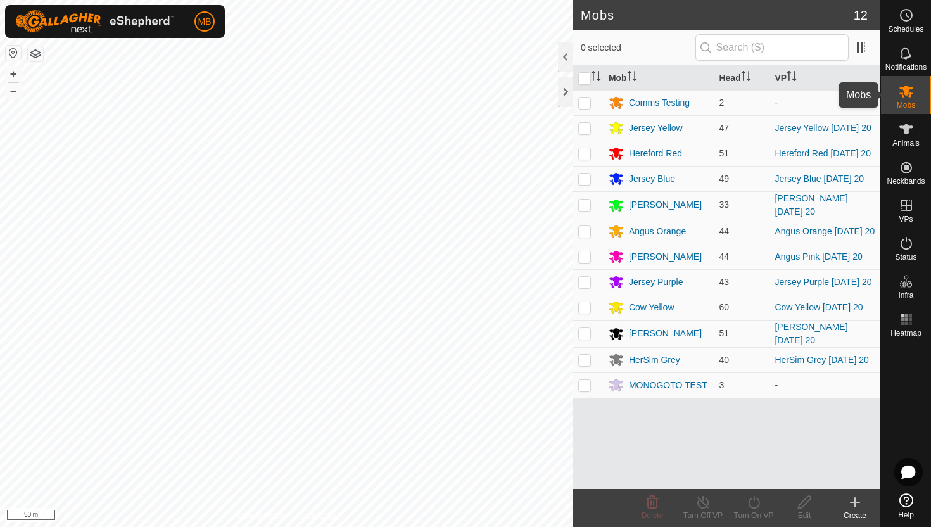
click at [908, 97] on icon at bounding box center [906, 91] width 15 height 15
click at [908, 129] on icon at bounding box center [907, 129] width 14 height 10
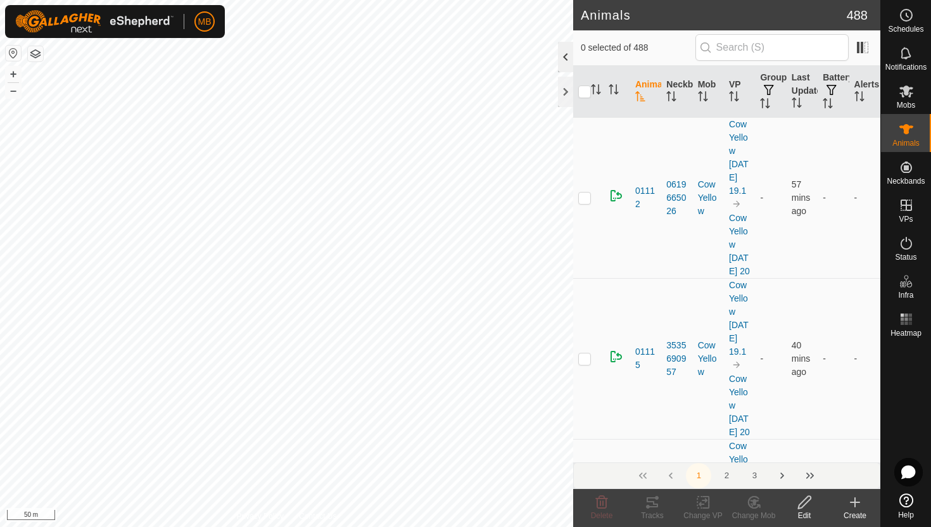
click at [568, 56] on div at bounding box center [565, 57] width 15 height 30
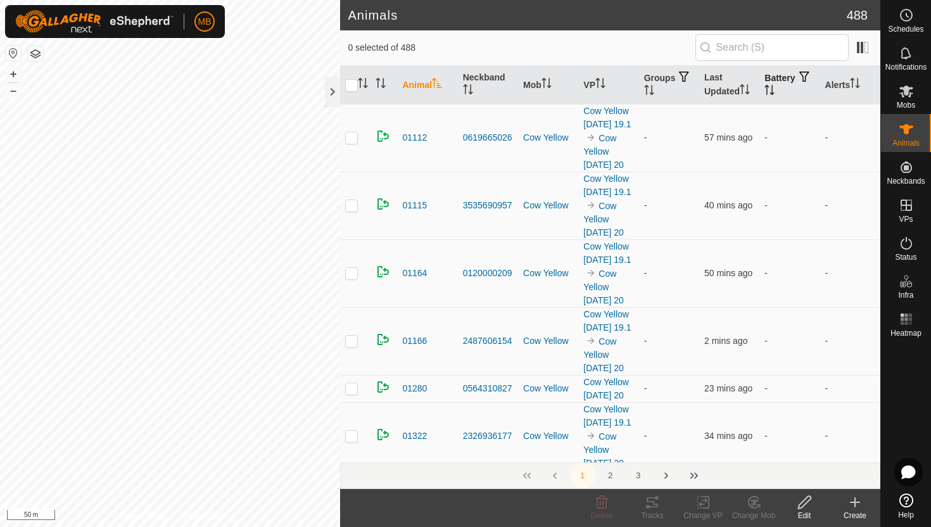
click at [775, 89] on icon "Activate to sort" at bounding box center [770, 90] width 10 height 10
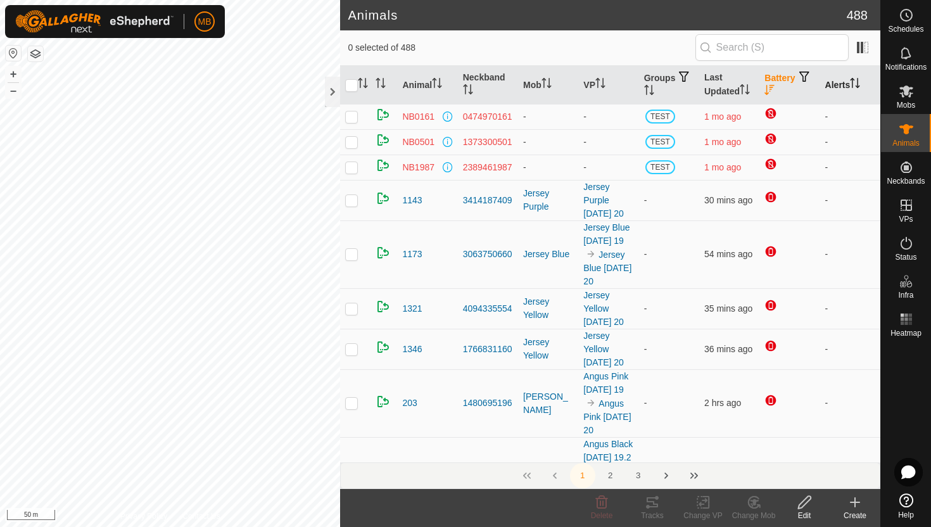
click at [858, 81] on icon "Activate to sort" at bounding box center [855, 83] width 10 height 10
click at [858, 81] on icon "Activate to sort" at bounding box center [856, 83] width 10 height 10
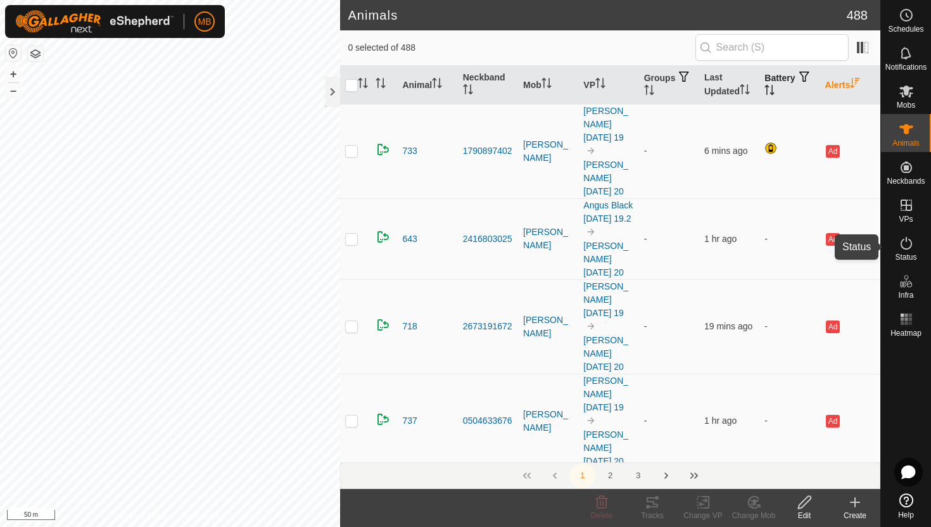
click at [907, 241] on icon at bounding box center [906, 243] width 15 height 15
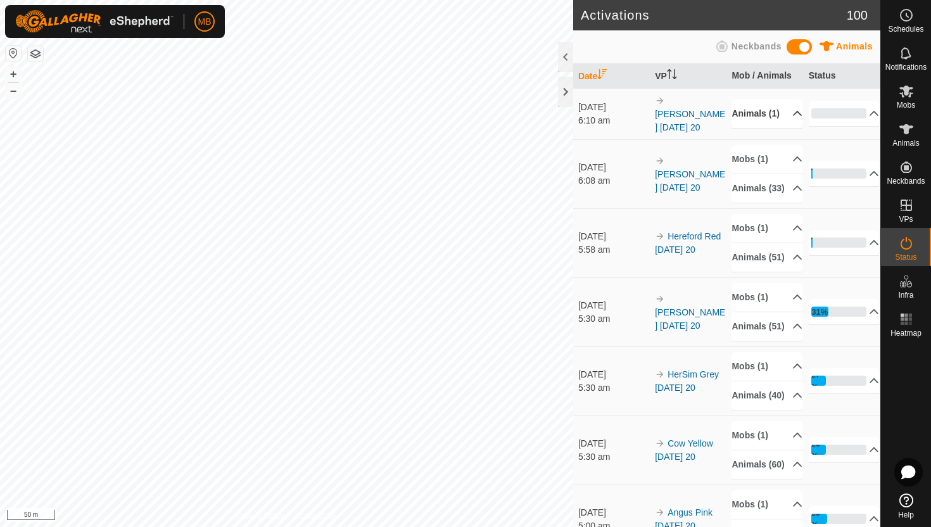
click at [789, 115] on p-accordion-header "Animals (1)" at bounding box center [767, 113] width 71 height 29
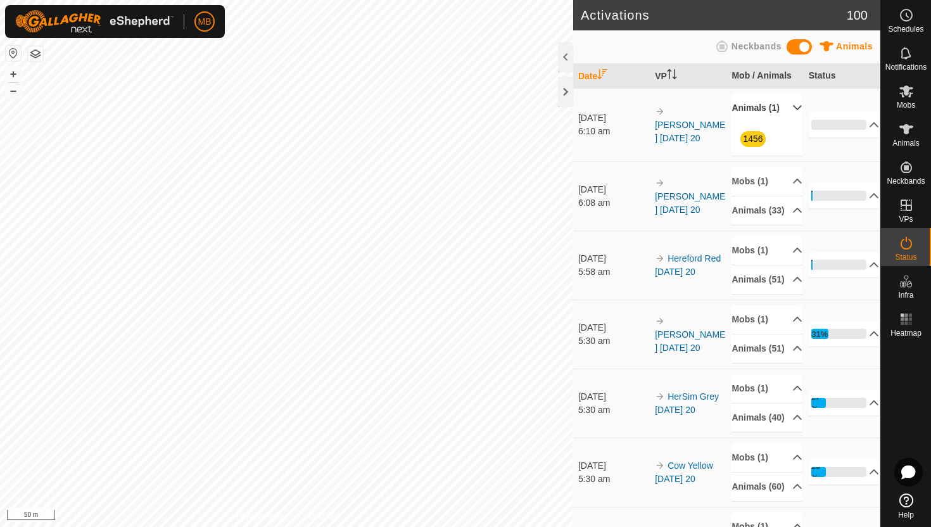
click at [789, 115] on p-accordion-header "Animals (1)" at bounding box center [767, 108] width 71 height 29
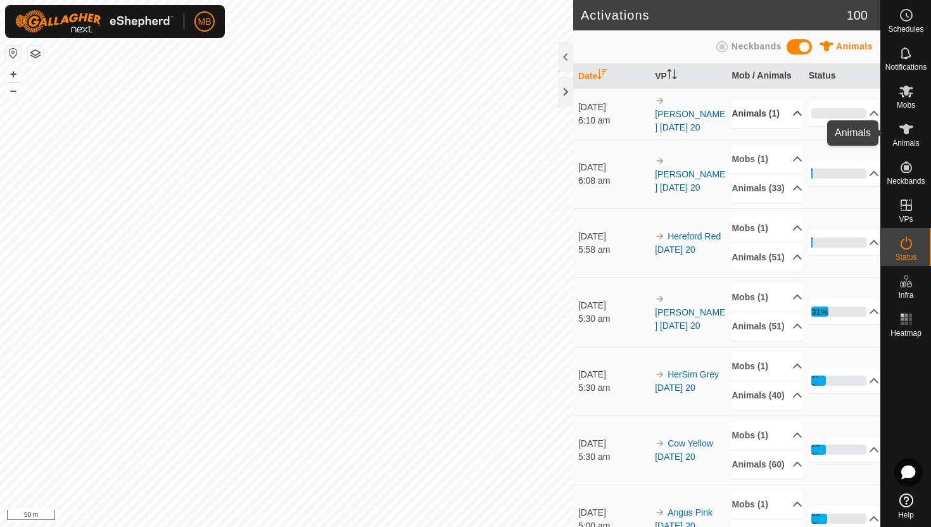
click at [904, 132] on icon at bounding box center [907, 129] width 14 height 10
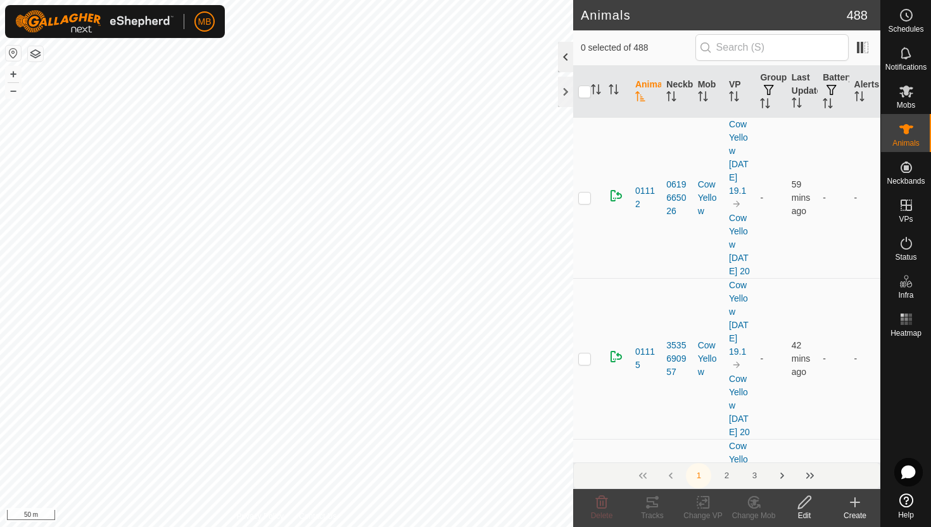
click at [567, 54] on div at bounding box center [565, 57] width 15 height 30
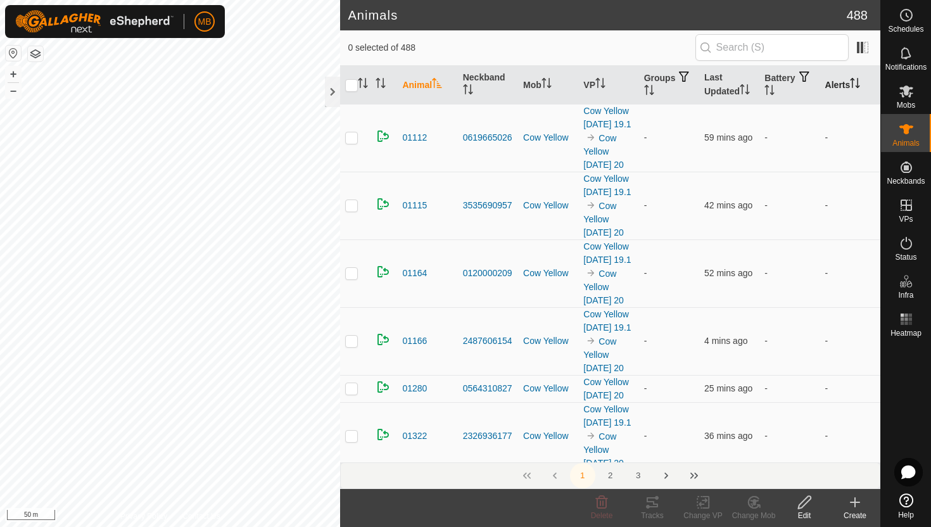
click at [857, 81] on icon "Activate to sort" at bounding box center [855, 83] width 10 height 10
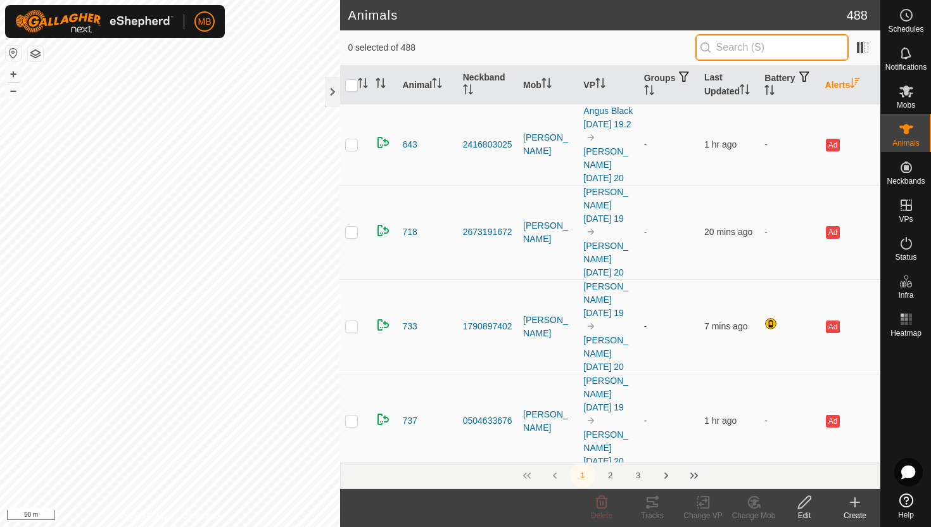
click at [799, 44] on input "text" at bounding box center [772, 47] width 153 height 27
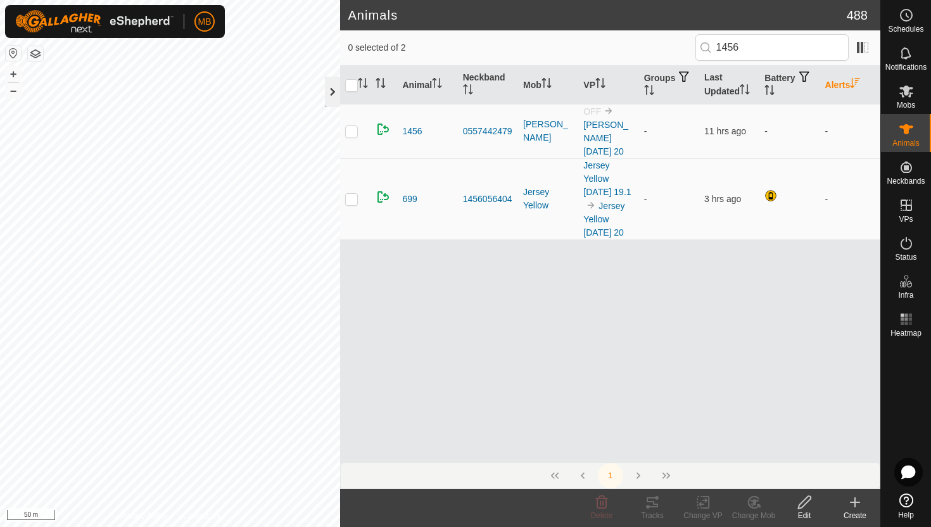
click at [333, 92] on div at bounding box center [332, 92] width 15 height 30
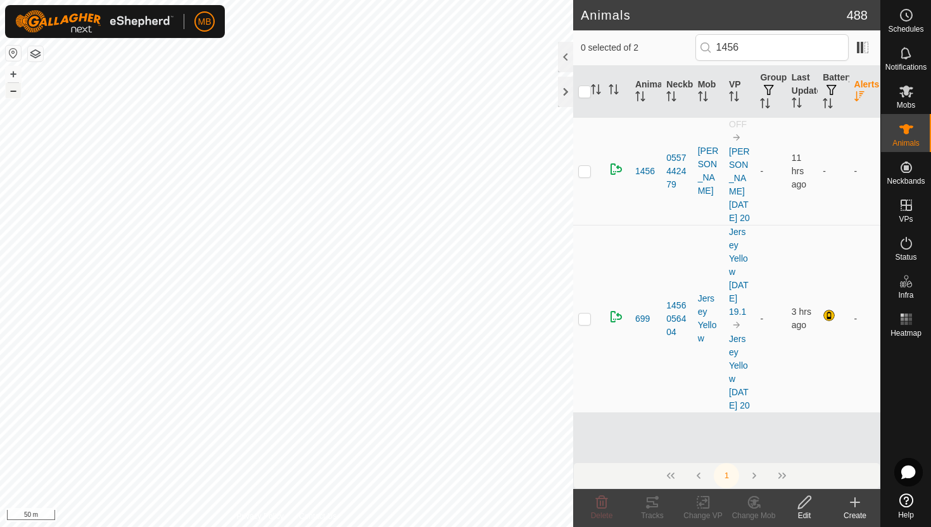
click at [14, 94] on button "–" at bounding box center [13, 90] width 15 height 15
click at [570, 56] on div at bounding box center [565, 57] width 15 height 30
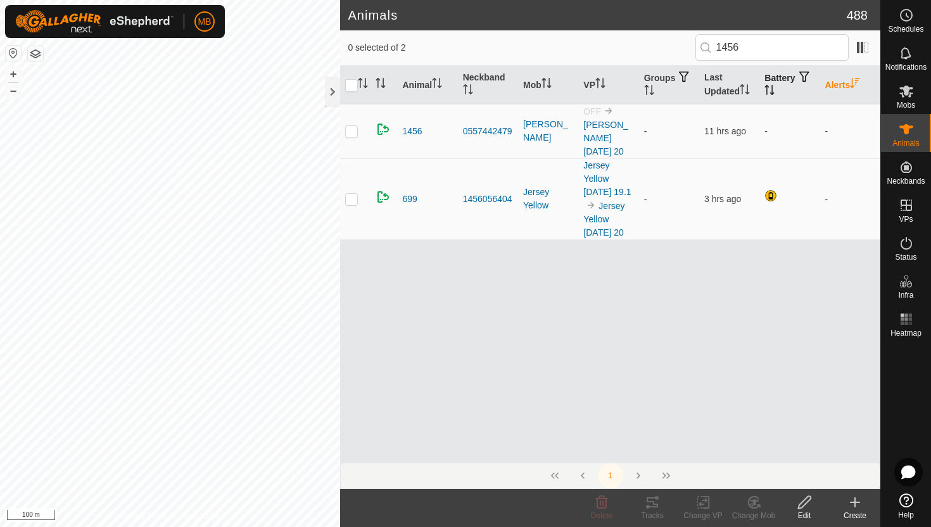
click at [775, 87] on icon "Activate to sort" at bounding box center [770, 90] width 10 height 10
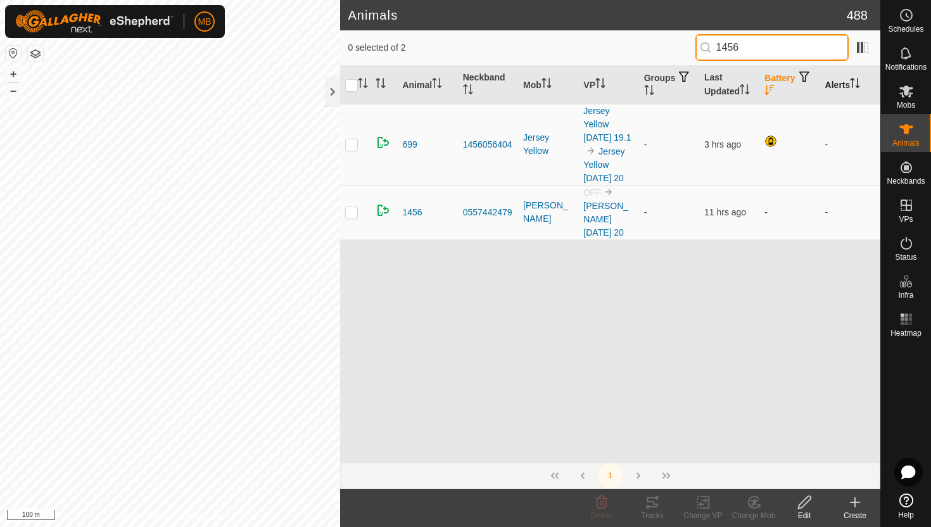
click at [794, 53] on input "1456" at bounding box center [772, 47] width 153 height 27
type input "1"
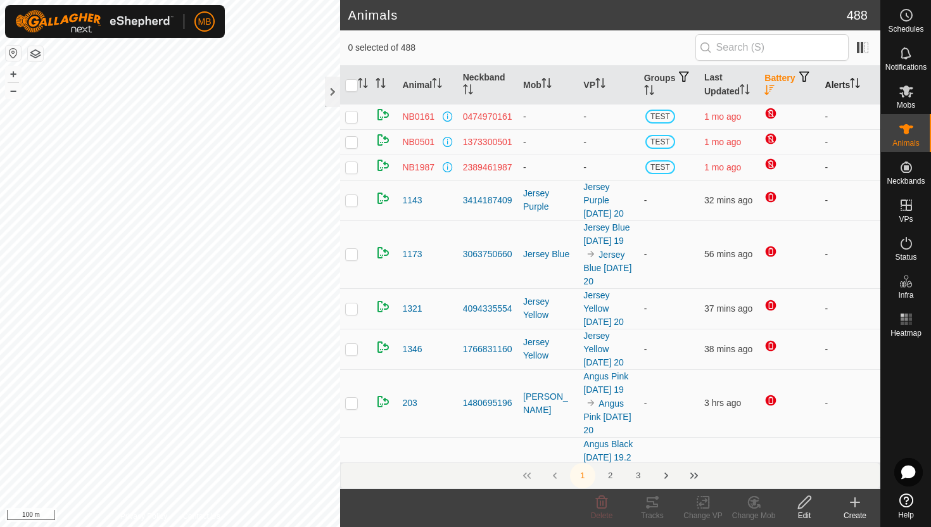
click at [775, 89] on icon "Activate to sort" at bounding box center [770, 90] width 10 height 10
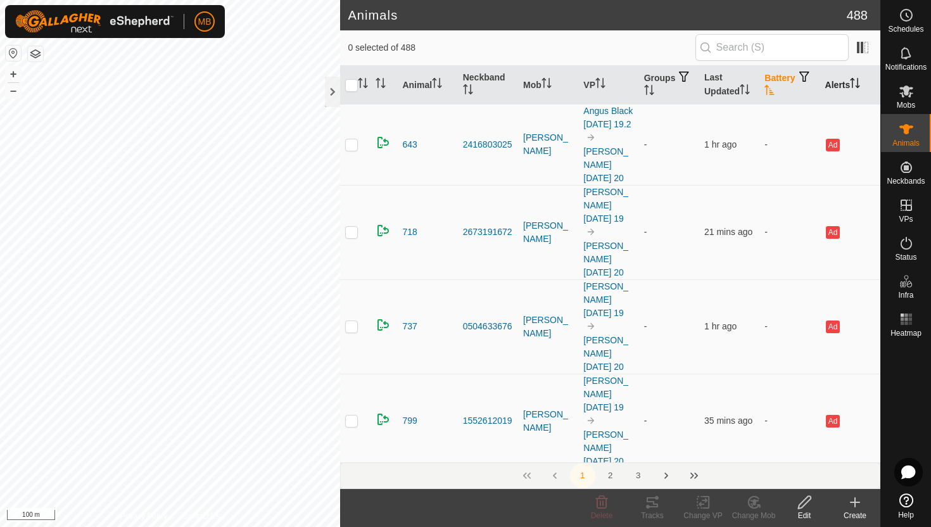
click at [775, 89] on icon "Activate to sort" at bounding box center [770, 90] width 10 height 10
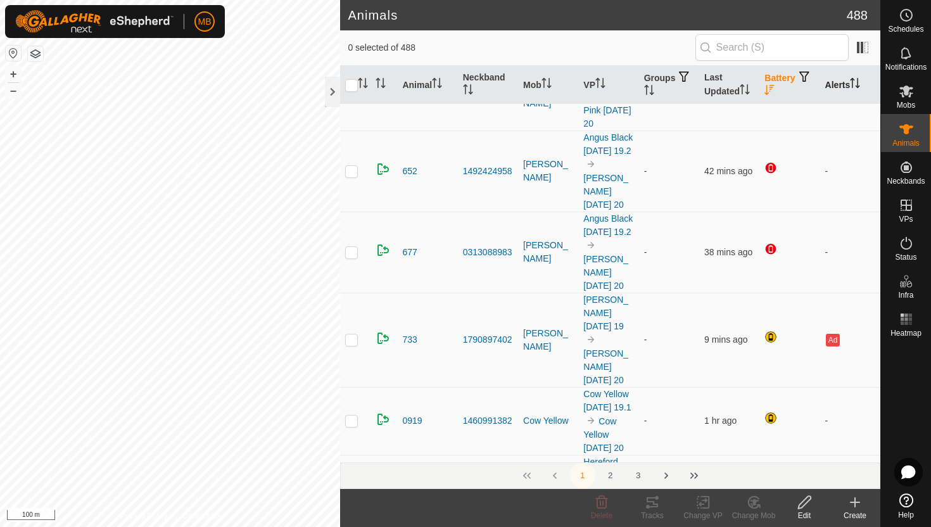
scroll to position [308, 0]
click at [908, 88] on icon at bounding box center [907, 92] width 14 height 12
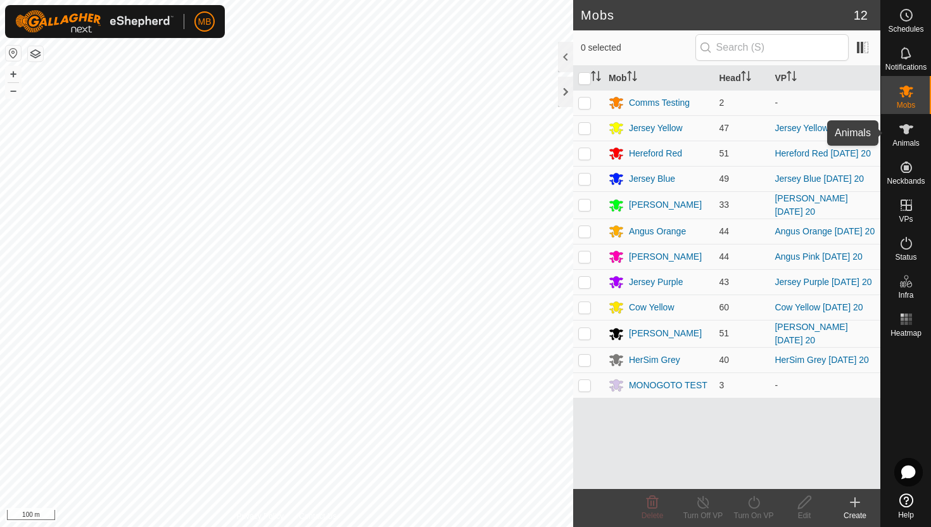
click at [907, 125] on icon at bounding box center [907, 129] width 14 height 10
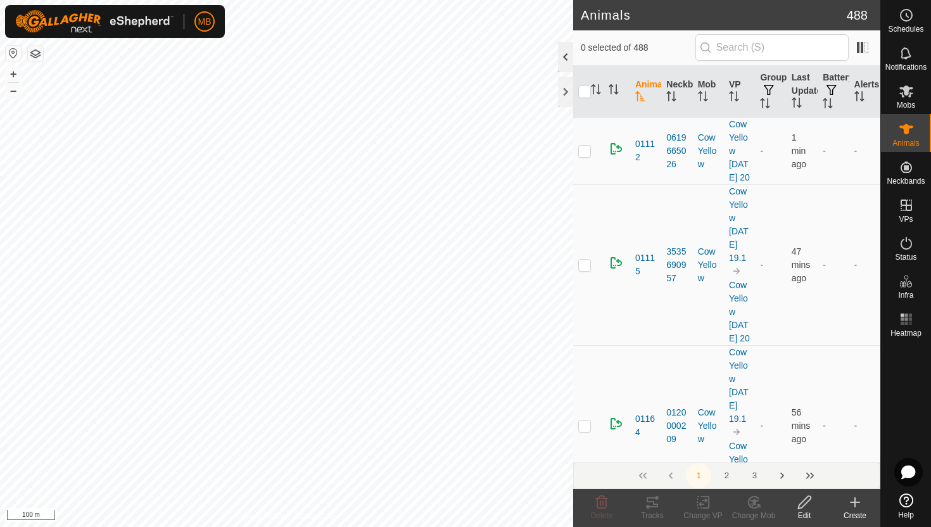
click at [563, 53] on div at bounding box center [565, 57] width 15 height 30
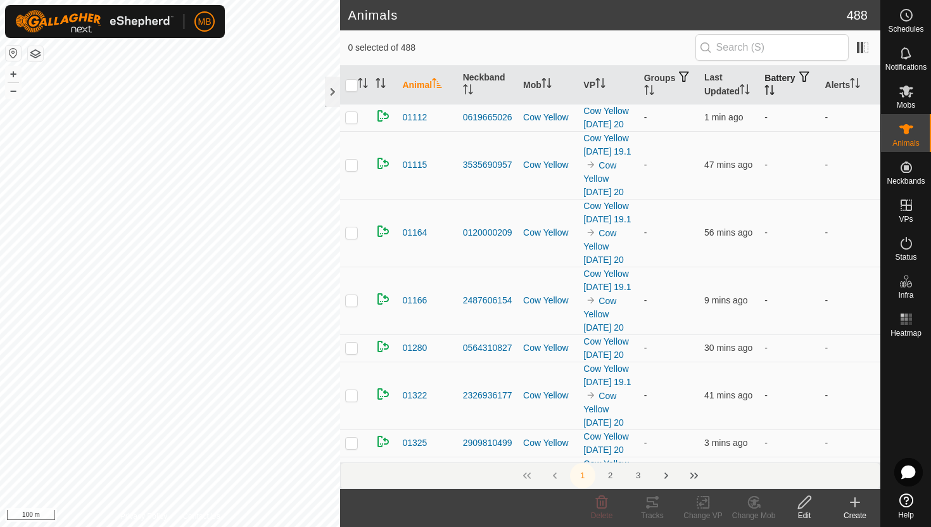
click at [773, 87] on icon "Activate to sort" at bounding box center [772, 90] width 1 height 10
click at [775, 87] on icon "Activate to sort" at bounding box center [770, 90] width 10 height 10
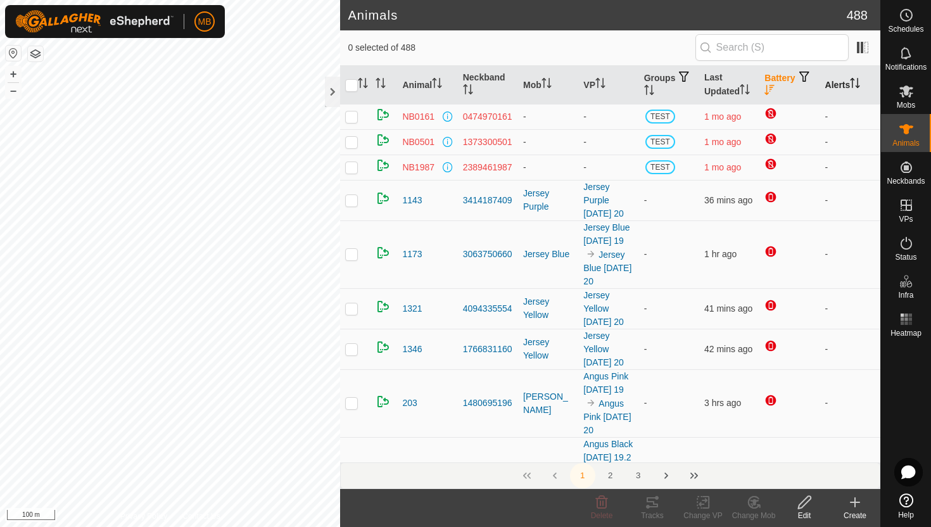
click at [856, 86] on icon "Activate to sort" at bounding box center [855, 83] width 10 height 10
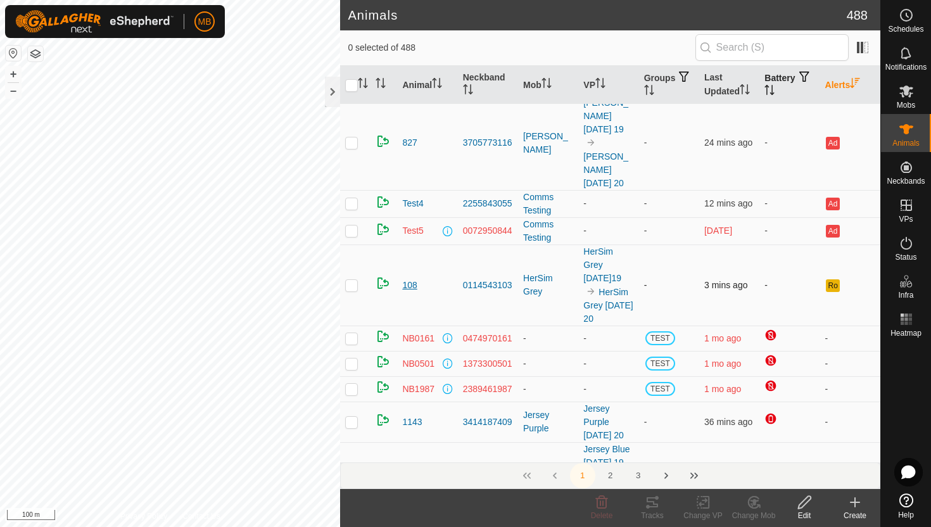
scroll to position [561, 0]
click at [354, 291] on p-checkbox at bounding box center [351, 286] width 13 height 10
checkbox input "false"
click at [905, 92] on icon at bounding box center [907, 92] width 14 height 12
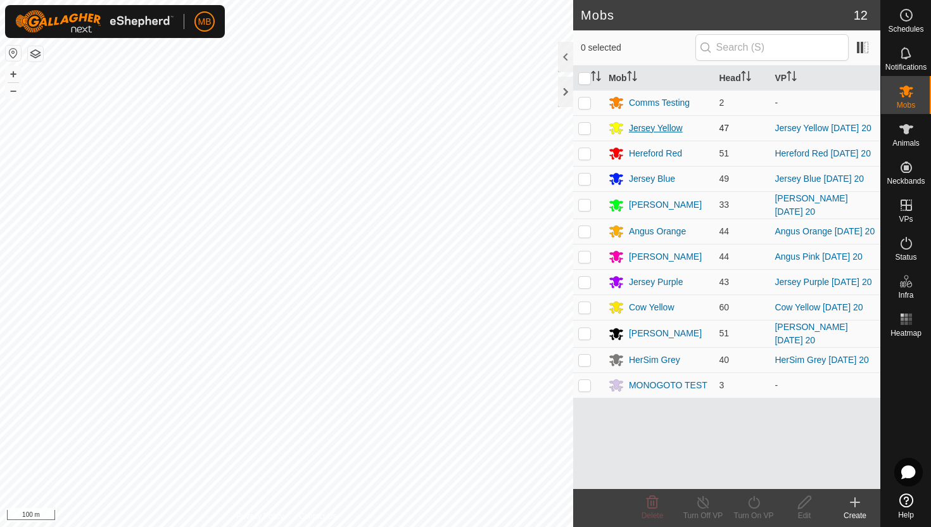
click at [647, 127] on div "Jersey Yellow" at bounding box center [656, 128] width 54 height 13
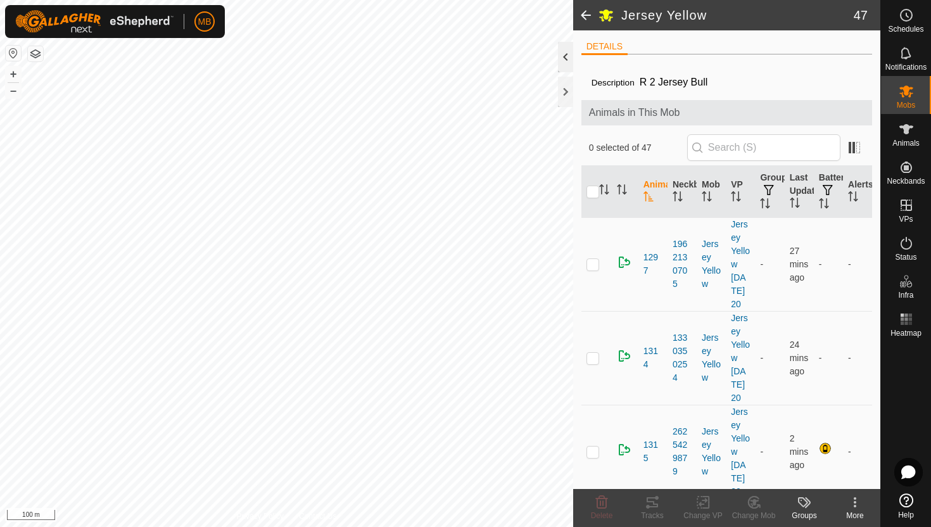
click at [565, 56] on div at bounding box center [565, 57] width 15 height 30
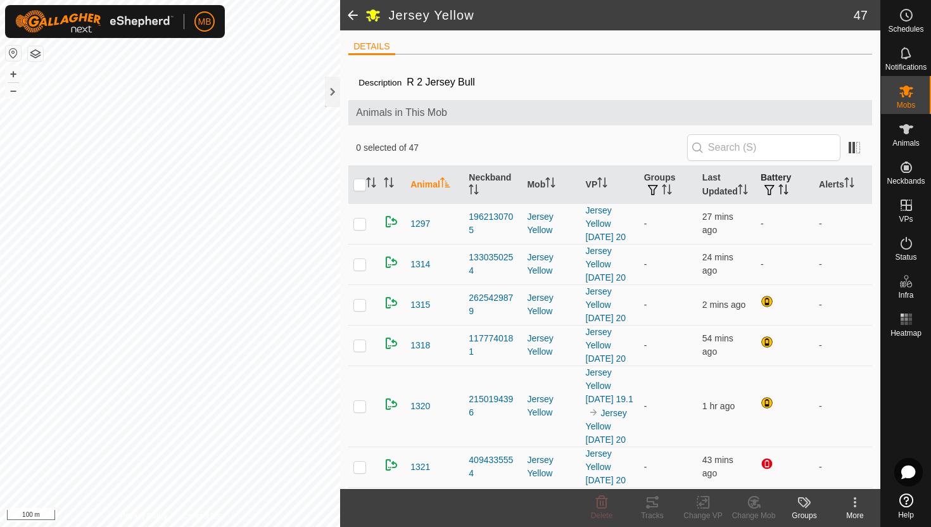
click at [782, 186] on icon "Activate to sort" at bounding box center [781, 185] width 4 height 3
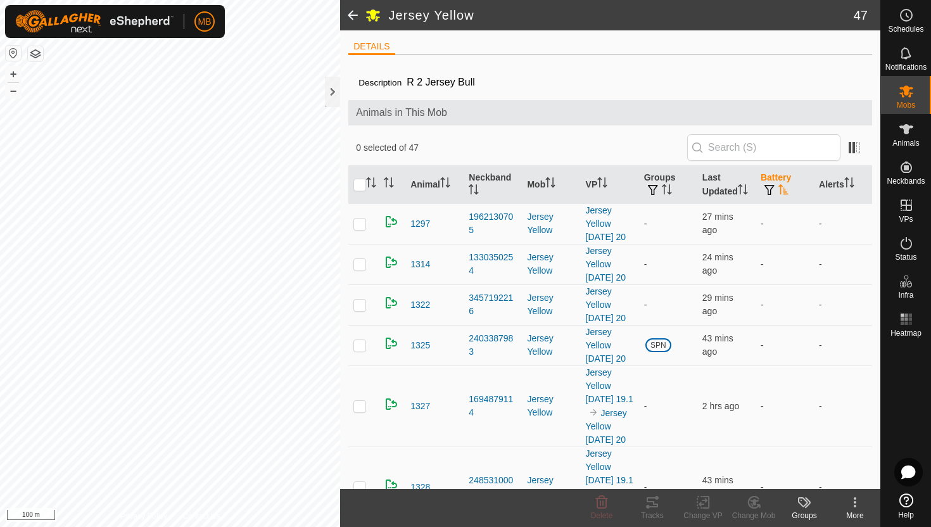
click at [782, 186] on icon "Activate to sort" at bounding box center [784, 189] width 10 height 10
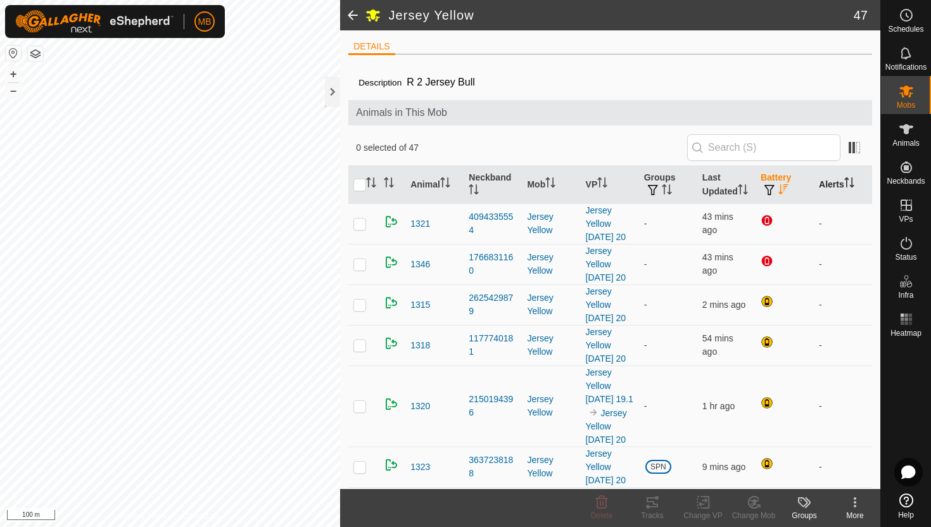
click at [850, 183] on icon "Activate to sort" at bounding box center [849, 182] width 10 height 10
click at [741, 183] on th "Last Updated" at bounding box center [726, 185] width 58 height 38
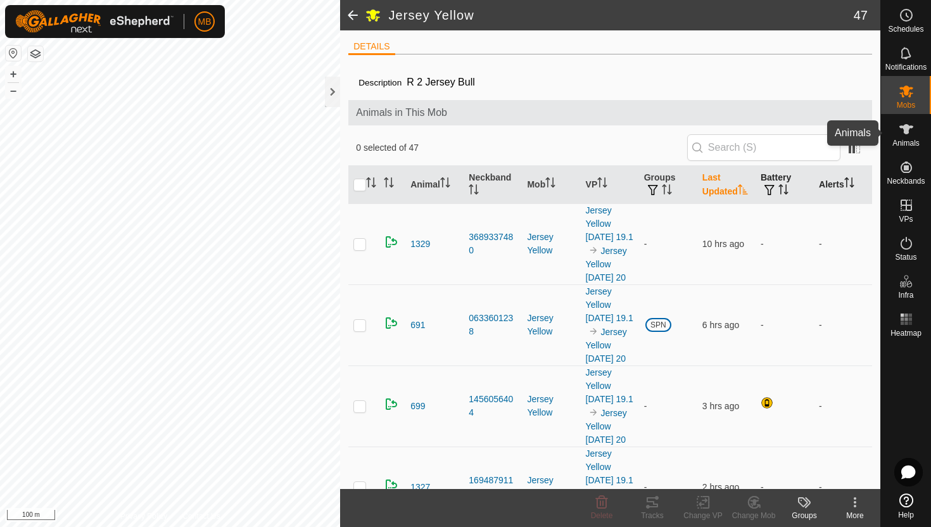
click at [907, 134] on icon at bounding box center [906, 129] width 15 height 15
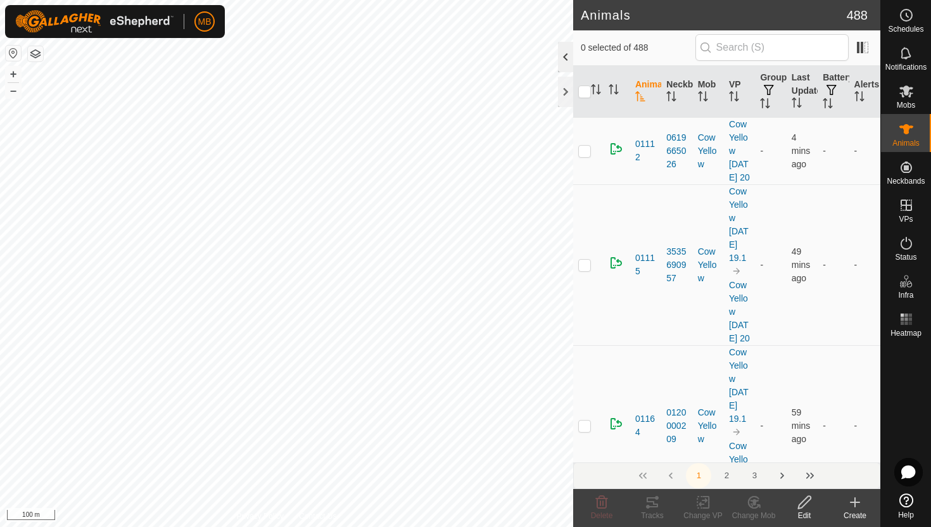
click at [562, 58] on div at bounding box center [565, 57] width 15 height 30
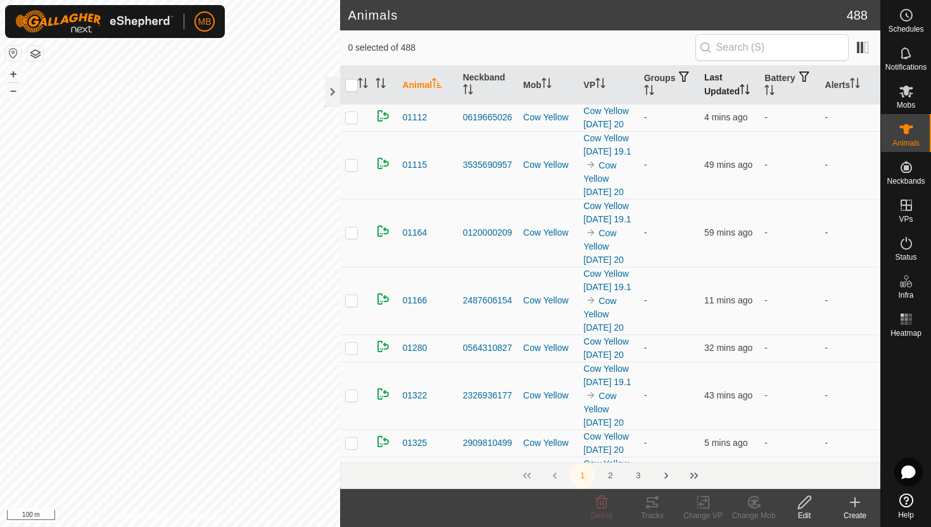
click at [748, 86] on icon "Activate to sort" at bounding box center [745, 89] width 10 height 10
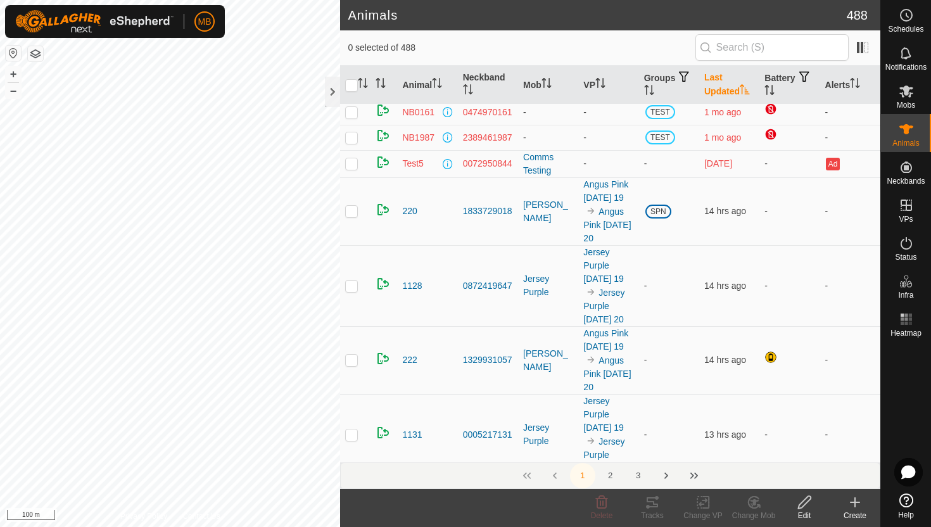
scroll to position [440, 0]
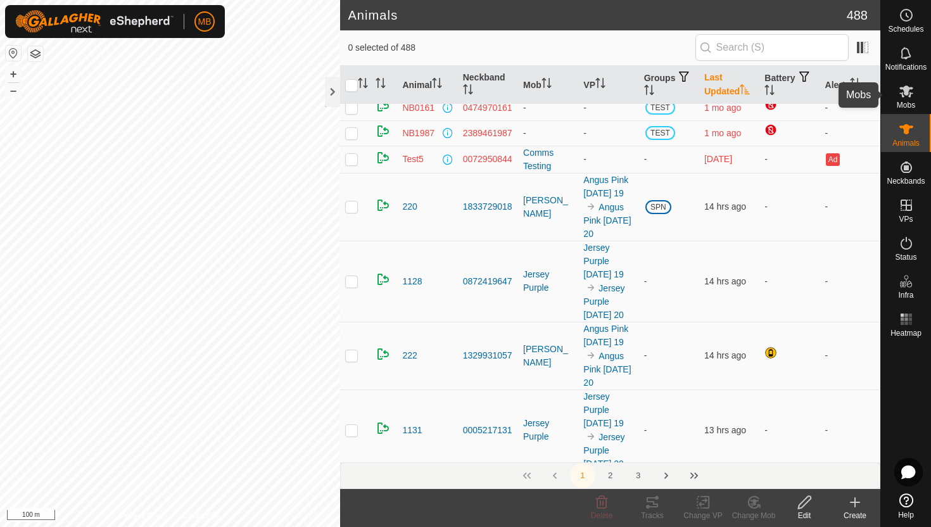
click at [911, 99] on es-mob-svg-icon at bounding box center [906, 91] width 23 height 20
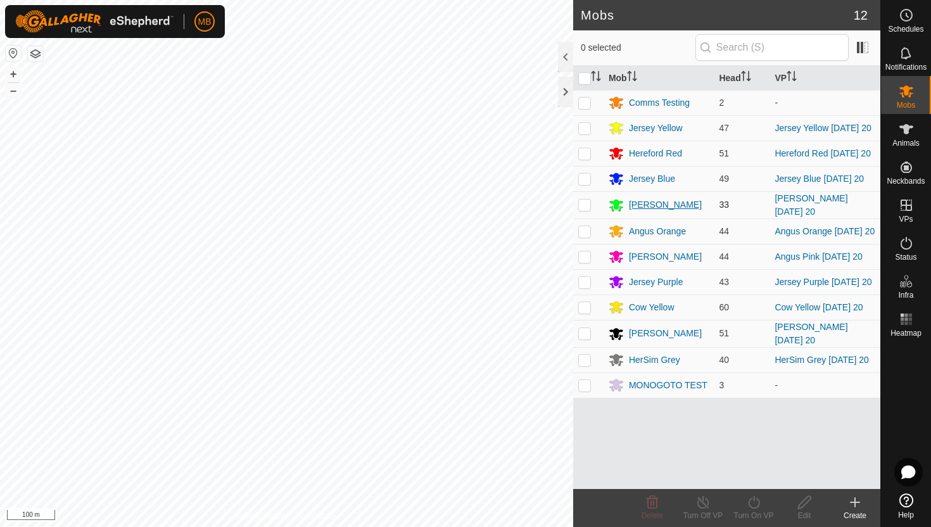
click at [652, 208] on div "[PERSON_NAME]" at bounding box center [665, 204] width 73 height 13
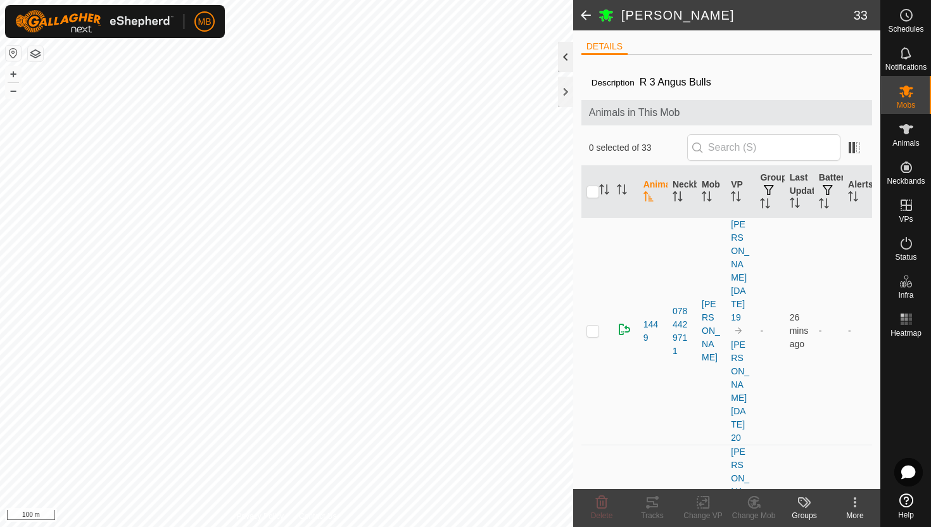
click at [564, 61] on div at bounding box center [565, 57] width 15 height 30
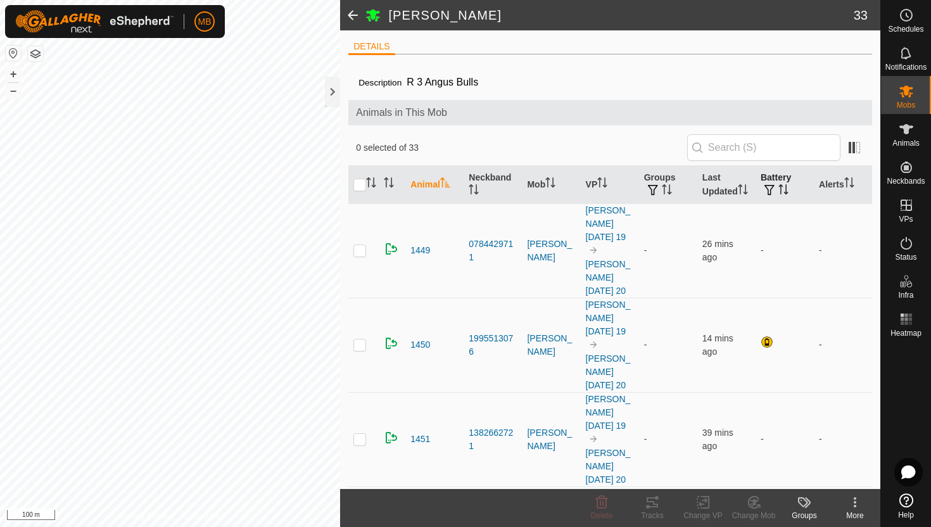
click at [783, 189] on icon "Activate to sort" at bounding box center [784, 189] width 10 height 10
click at [851, 179] on icon "Activate to sort" at bounding box center [849, 182] width 10 height 10
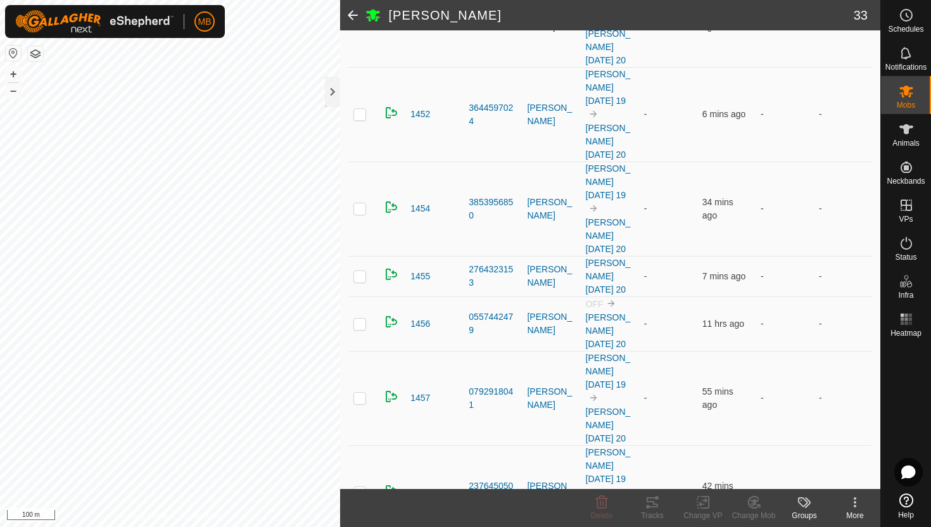
scroll to position [1092, 0]
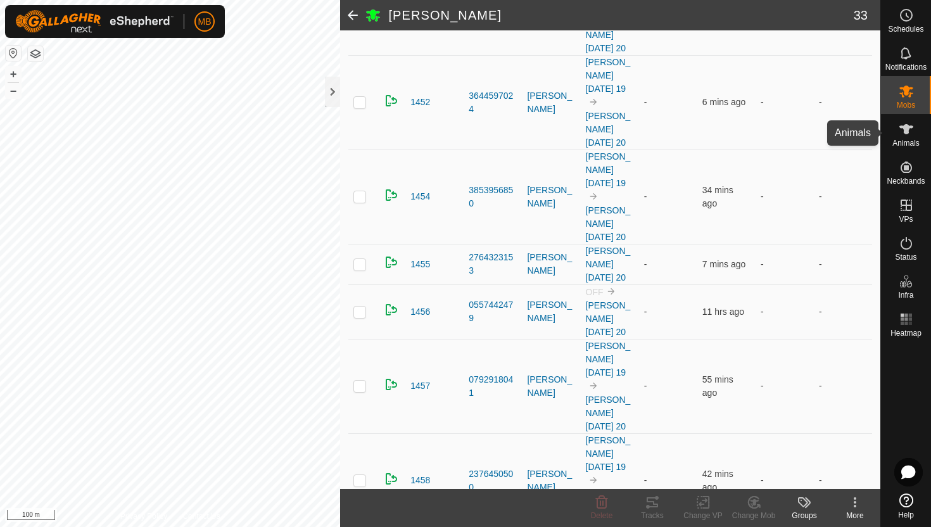
click at [900, 136] on icon at bounding box center [906, 129] width 15 height 15
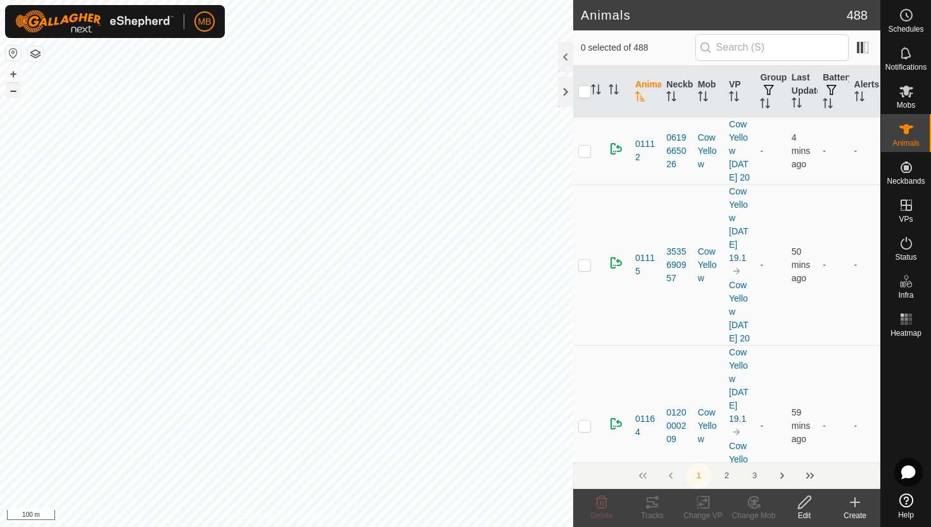
click at [16, 94] on button "–" at bounding box center [13, 90] width 15 height 15
click at [565, 60] on div at bounding box center [565, 57] width 15 height 30
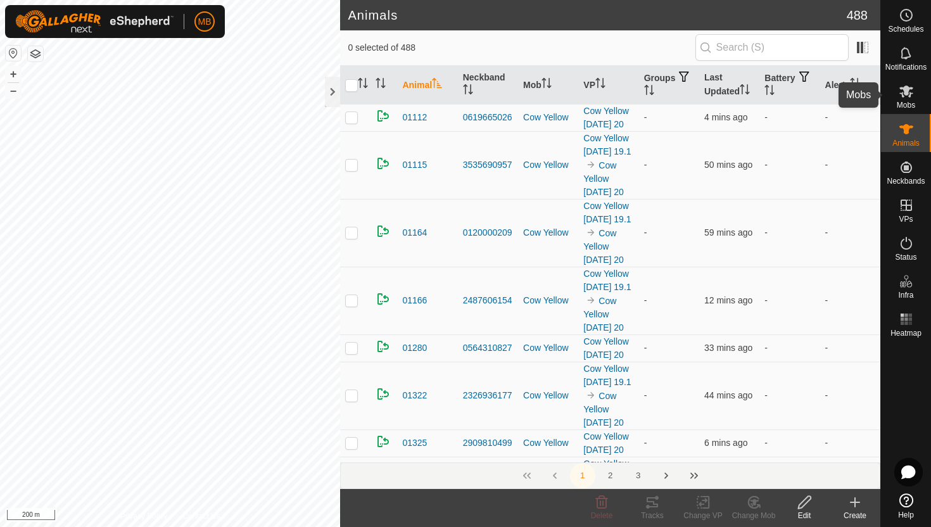
click at [908, 96] on icon at bounding box center [907, 92] width 14 height 12
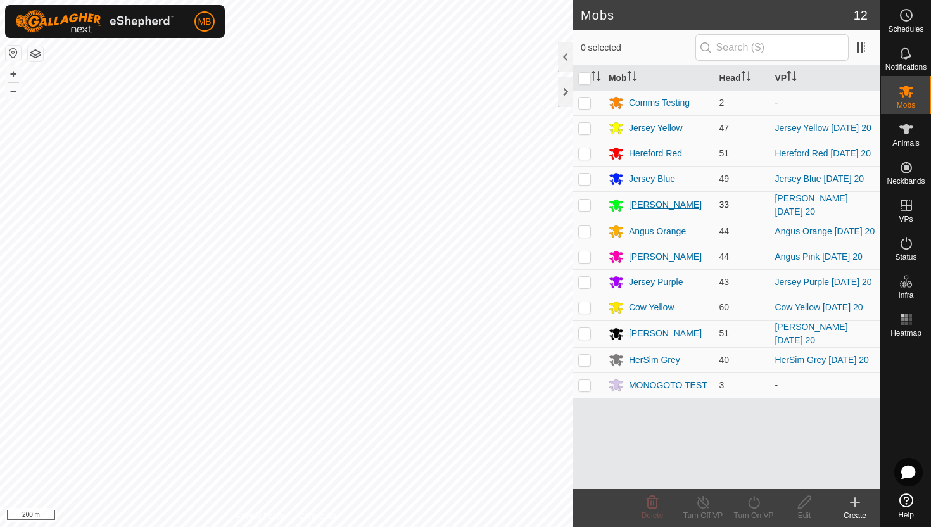
click at [640, 210] on div "[PERSON_NAME]" at bounding box center [665, 204] width 73 height 13
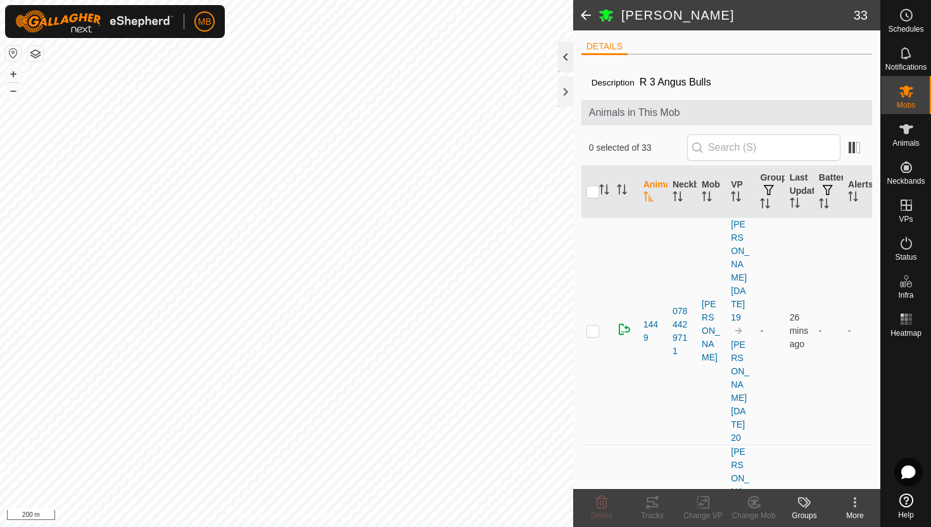
click at [566, 58] on div at bounding box center [565, 57] width 15 height 30
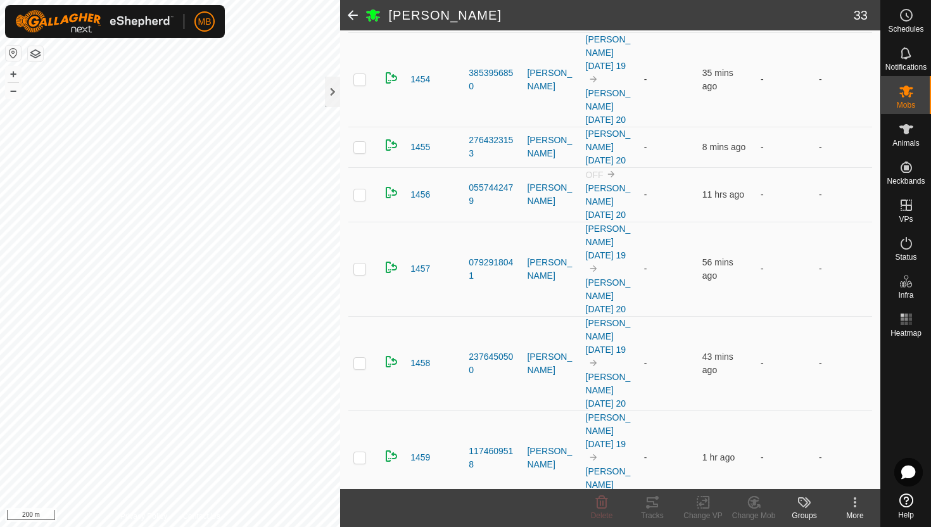
scroll to position [645, 0]
click at [613, 216] on td "OFF Angus Green Wednesday 20" at bounding box center [610, 192] width 58 height 54
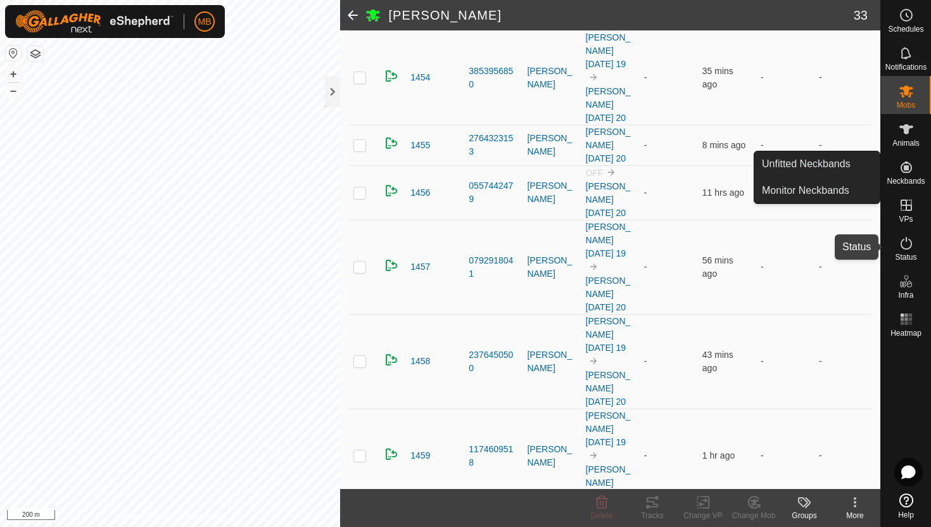
click at [907, 242] on icon at bounding box center [906, 243] width 15 height 15
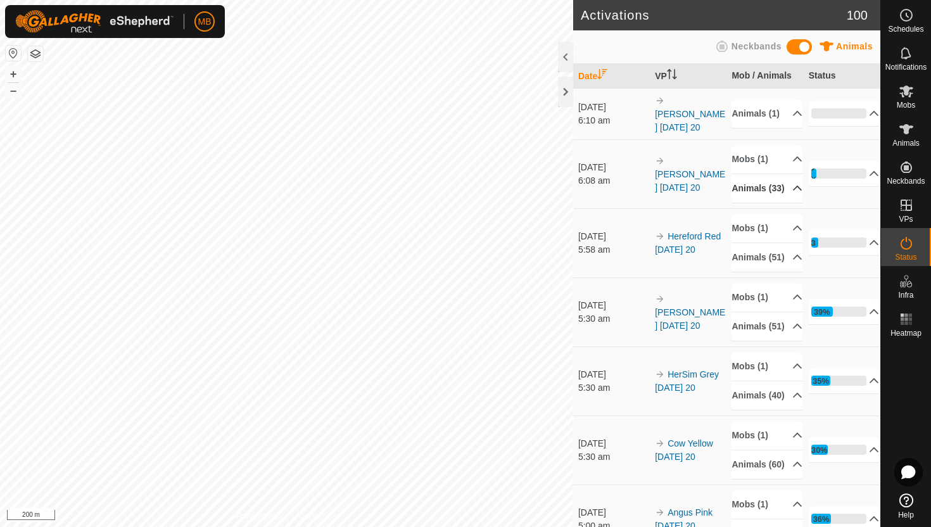
click at [791, 197] on p-accordion-header "Animals (33)" at bounding box center [767, 188] width 71 height 29
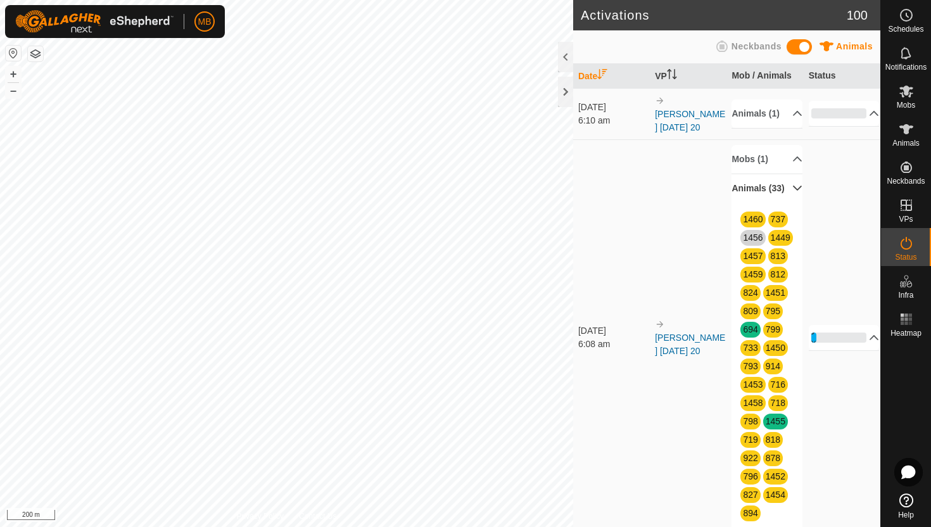
click at [791, 194] on p-accordion-header "Animals (33)" at bounding box center [767, 188] width 71 height 29
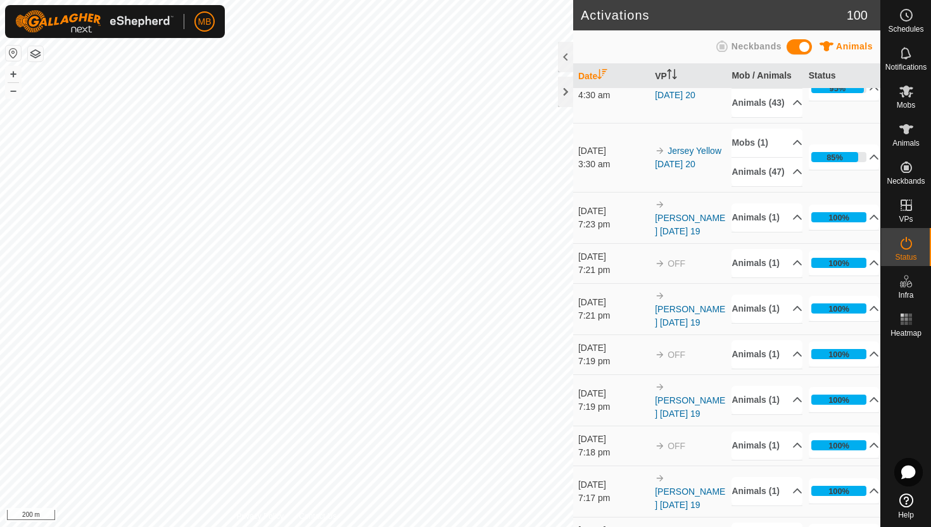
scroll to position [641, 0]
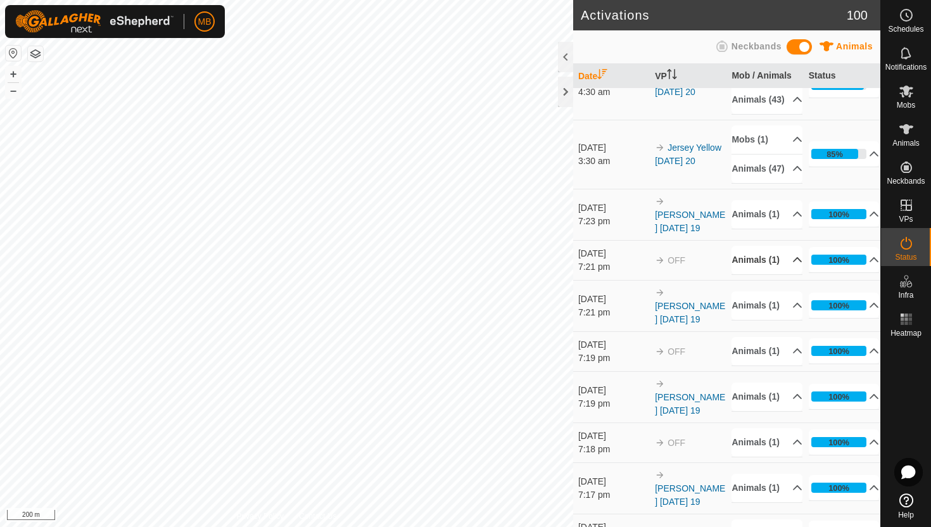
click at [790, 274] on p-accordion-header "Animals (1)" at bounding box center [767, 260] width 71 height 29
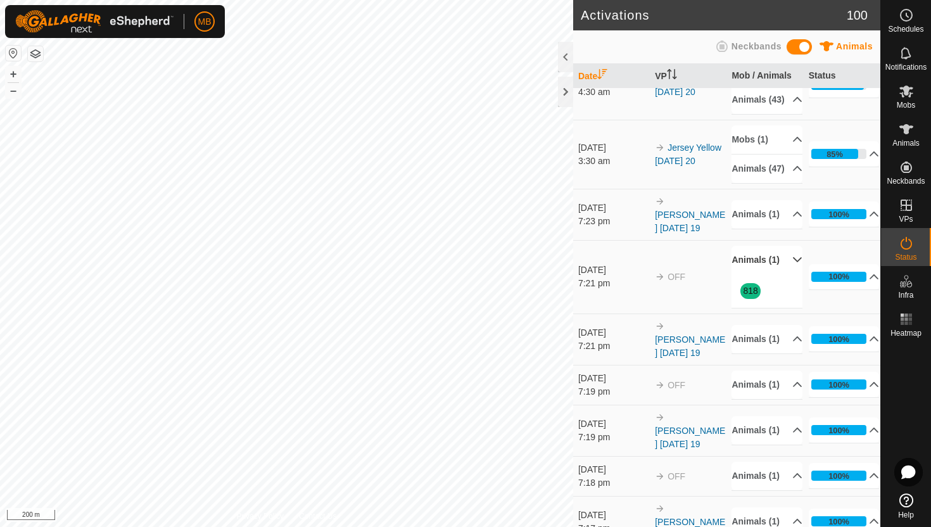
click at [790, 274] on p-accordion-header "Animals (1)" at bounding box center [767, 260] width 71 height 29
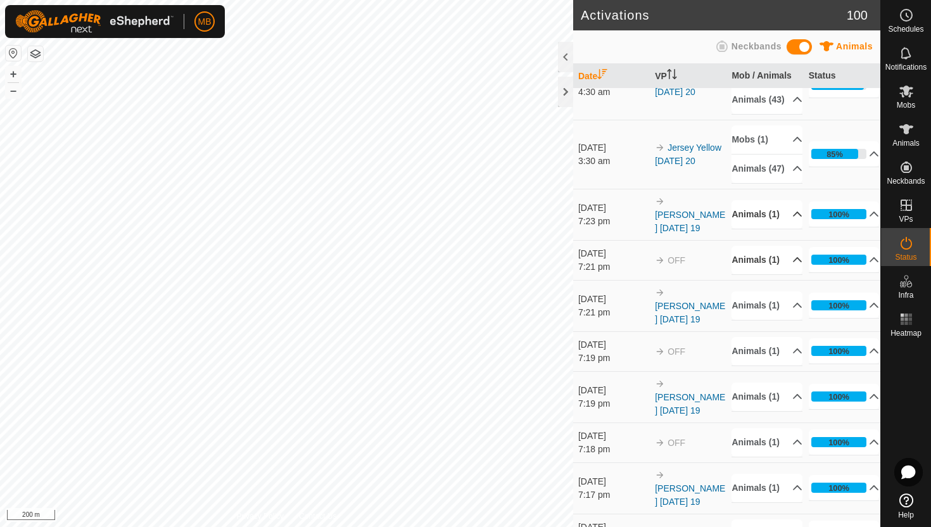
click at [789, 229] on p-accordion-header "Animals (1)" at bounding box center [767, 214] width 71 height 29
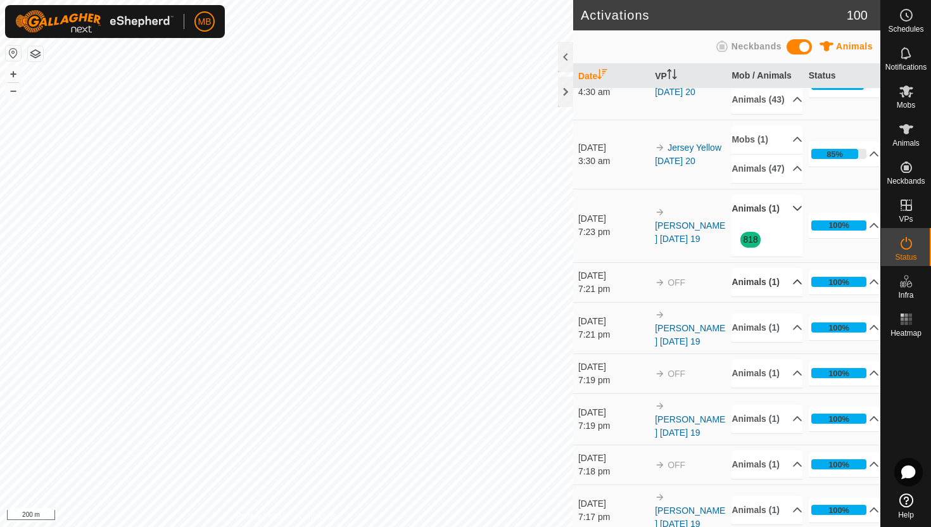
click at [789, 223] on p-accordion-header "Animals (1)" at bounding box center [767, 208] width 71 height 29
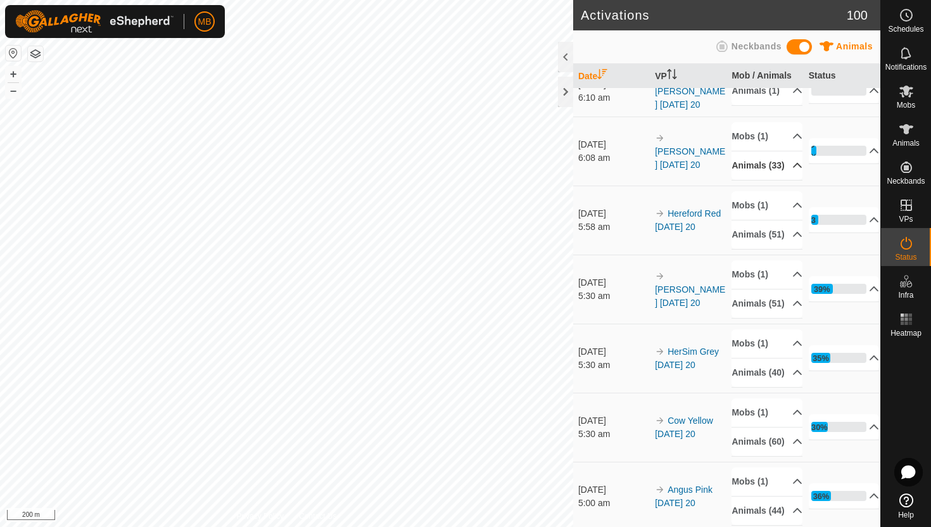
scroll to position [0, 0]
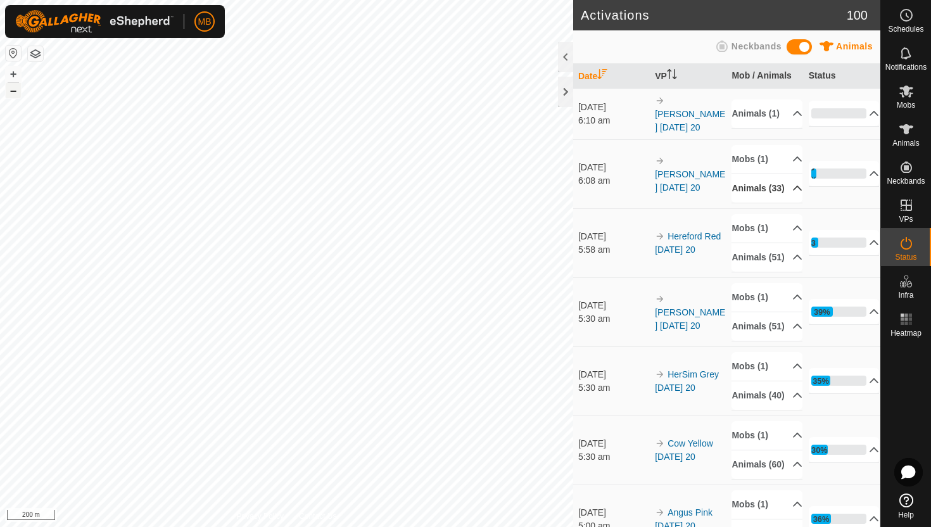
click at [15, 95] on button "–" at bounding box center [13, 90] width 15 height 15
click at [10, 91] on button "–" at bounding box center [13, 90] width 15 height 15
